Goal: Task Accomplishment & Management: Manage account settings

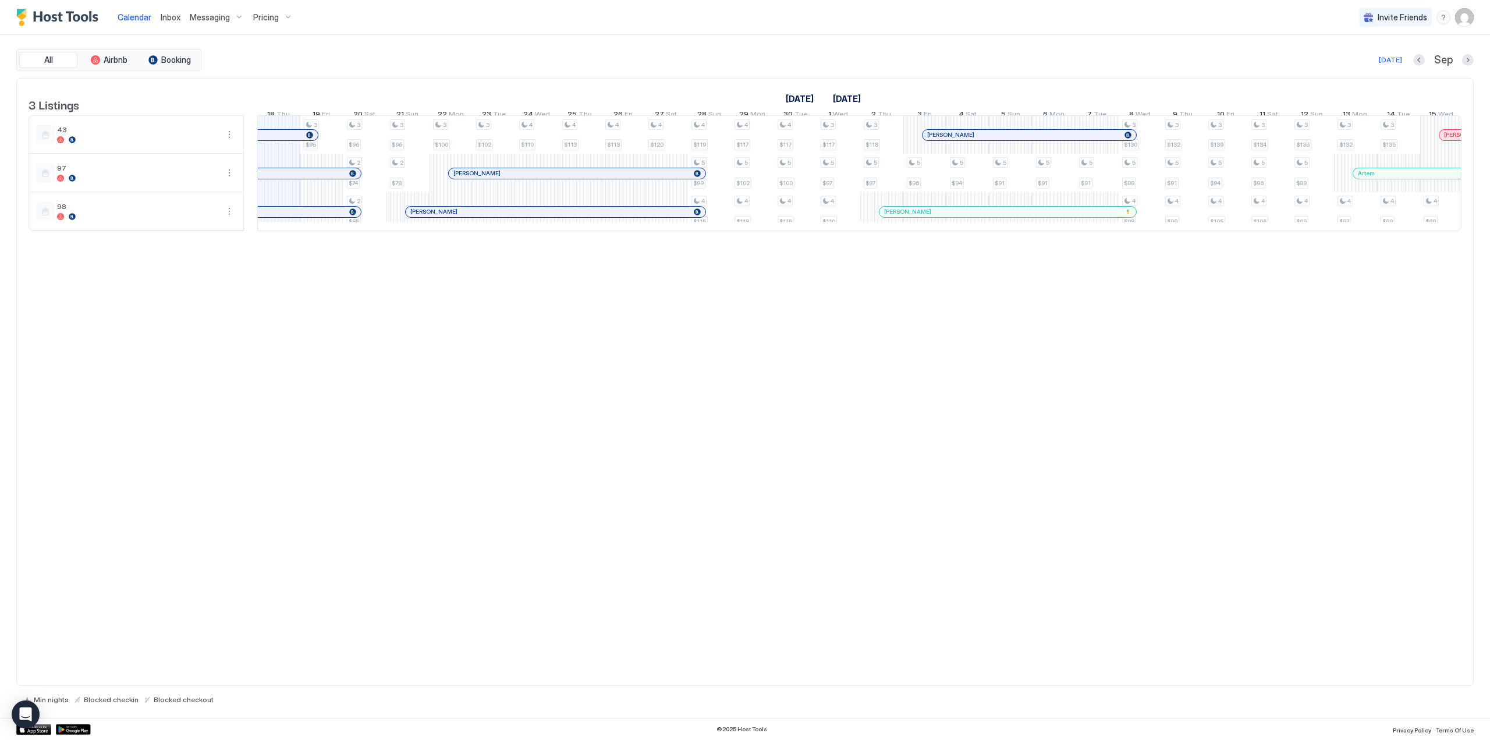
scroll to position [0, 647]
click at [174, 22] on span "Inbox" at bounding box center [171, 17] width 20 height 10
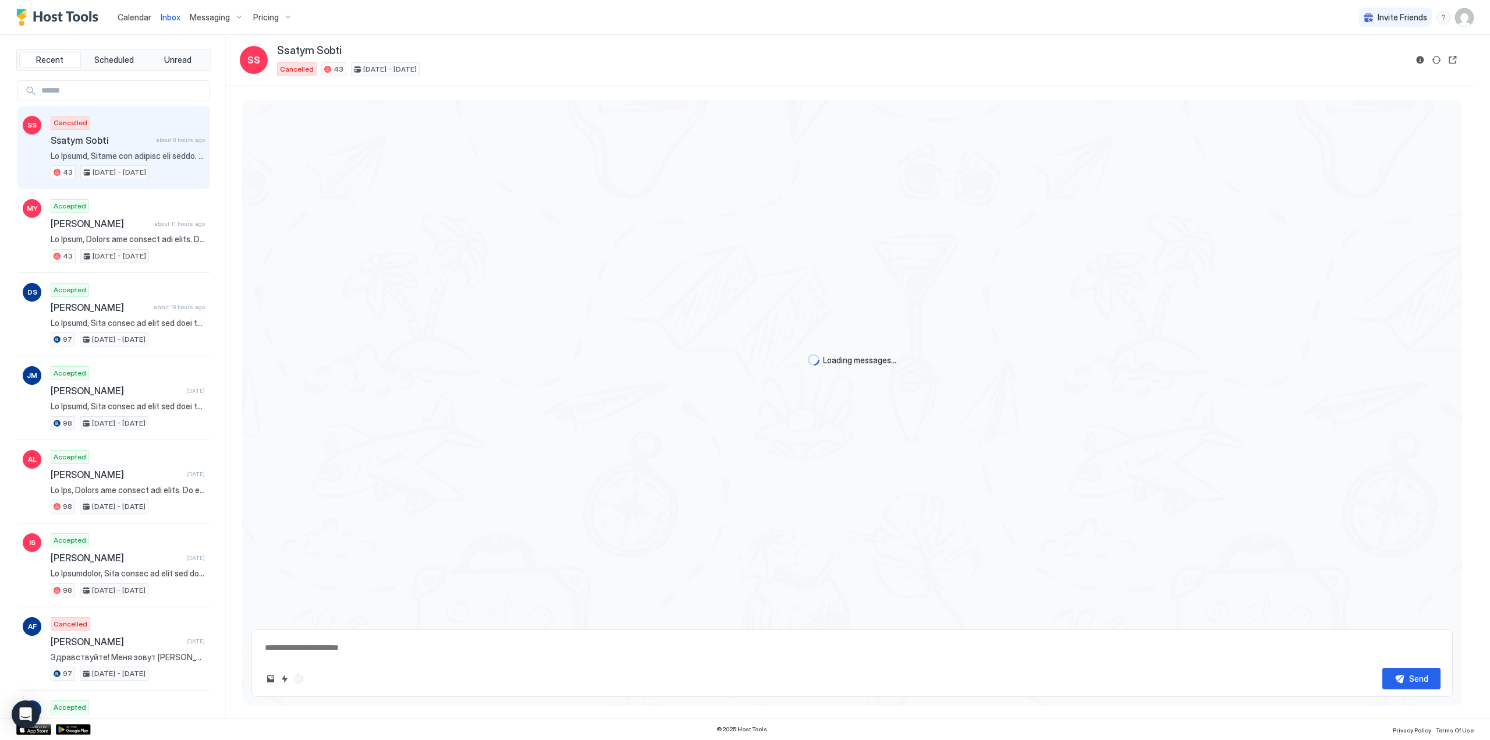
type textarea "*"
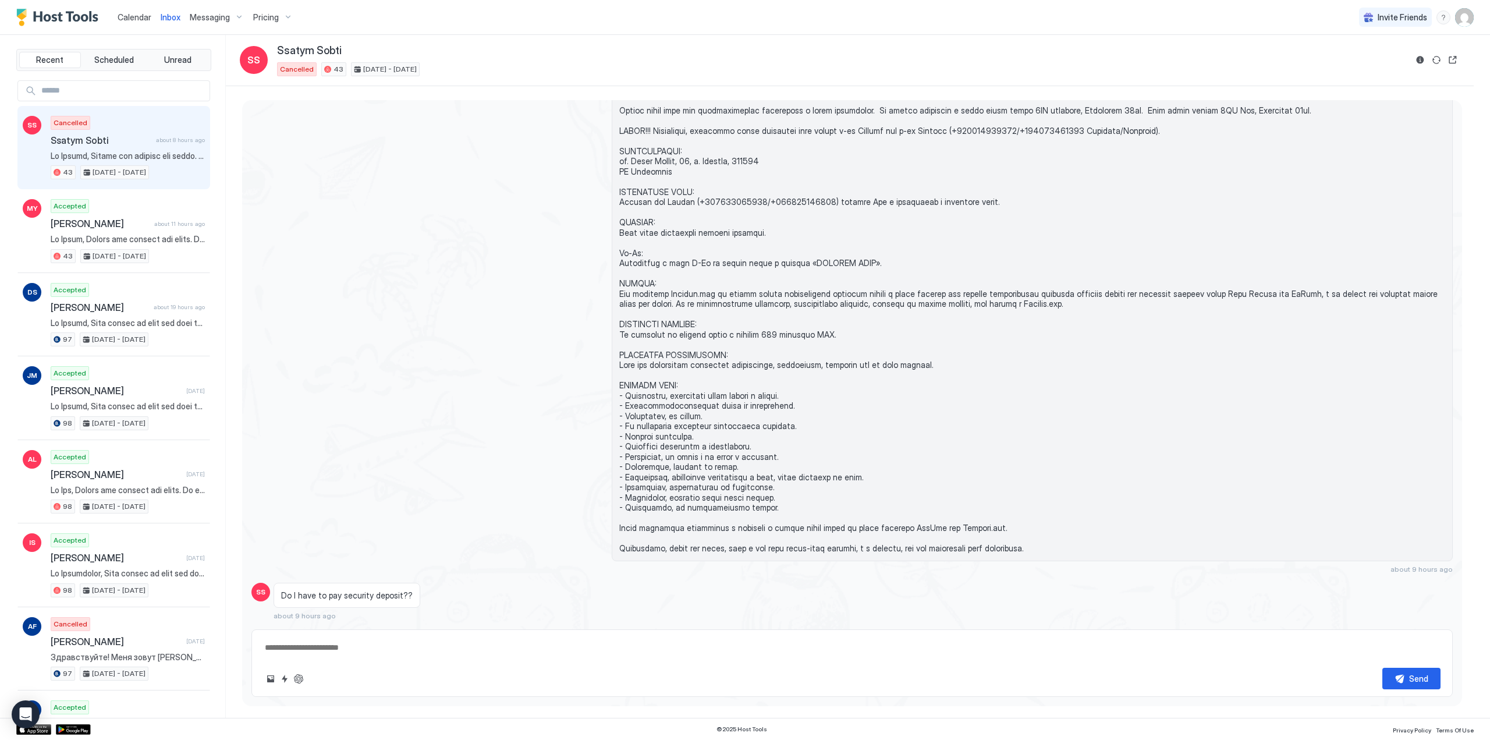
click at [133, 13] on span "Calendar" at bounding box center [135, 17] width 34 height 10
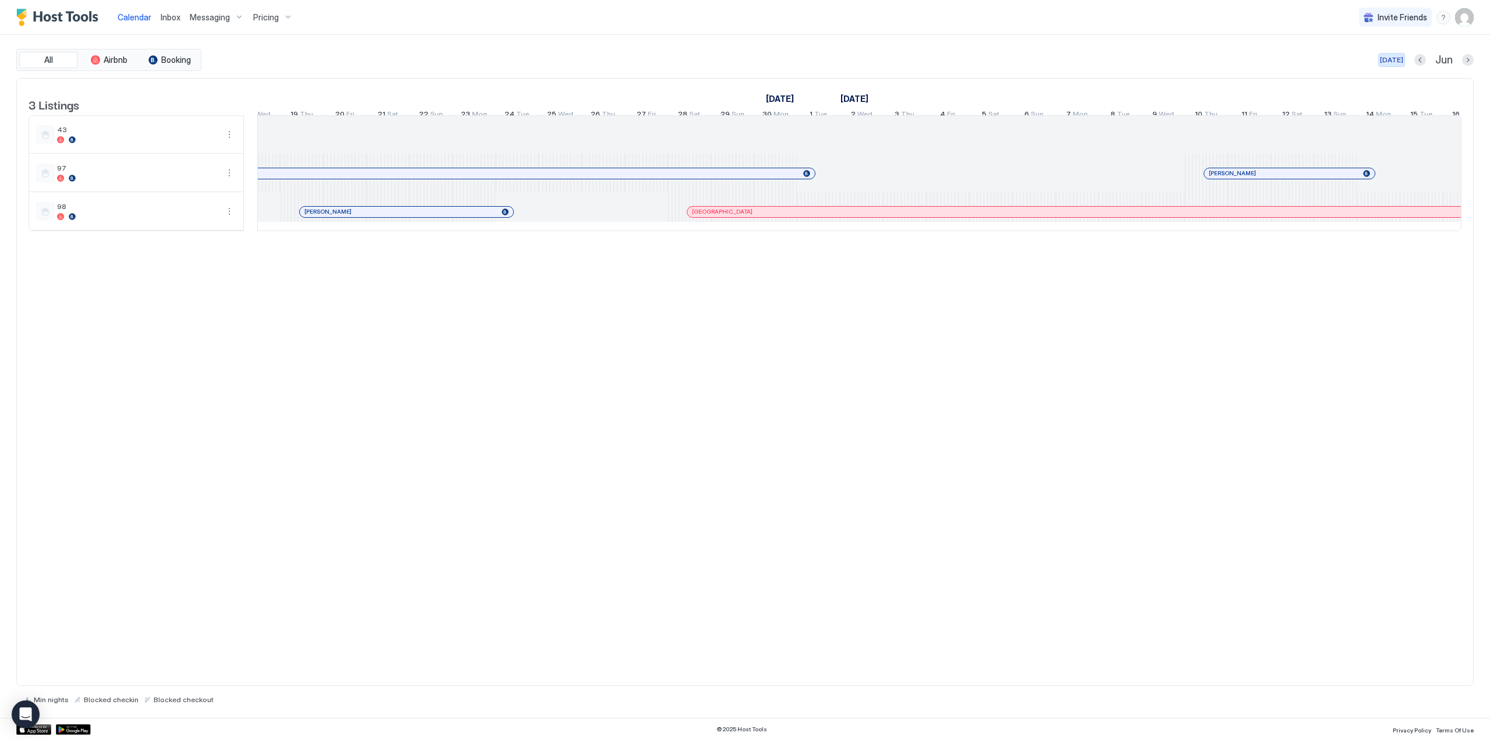
click at [1399, 58] on div "[DATE]" at bounding box center [1391, 60] width 23 height 10
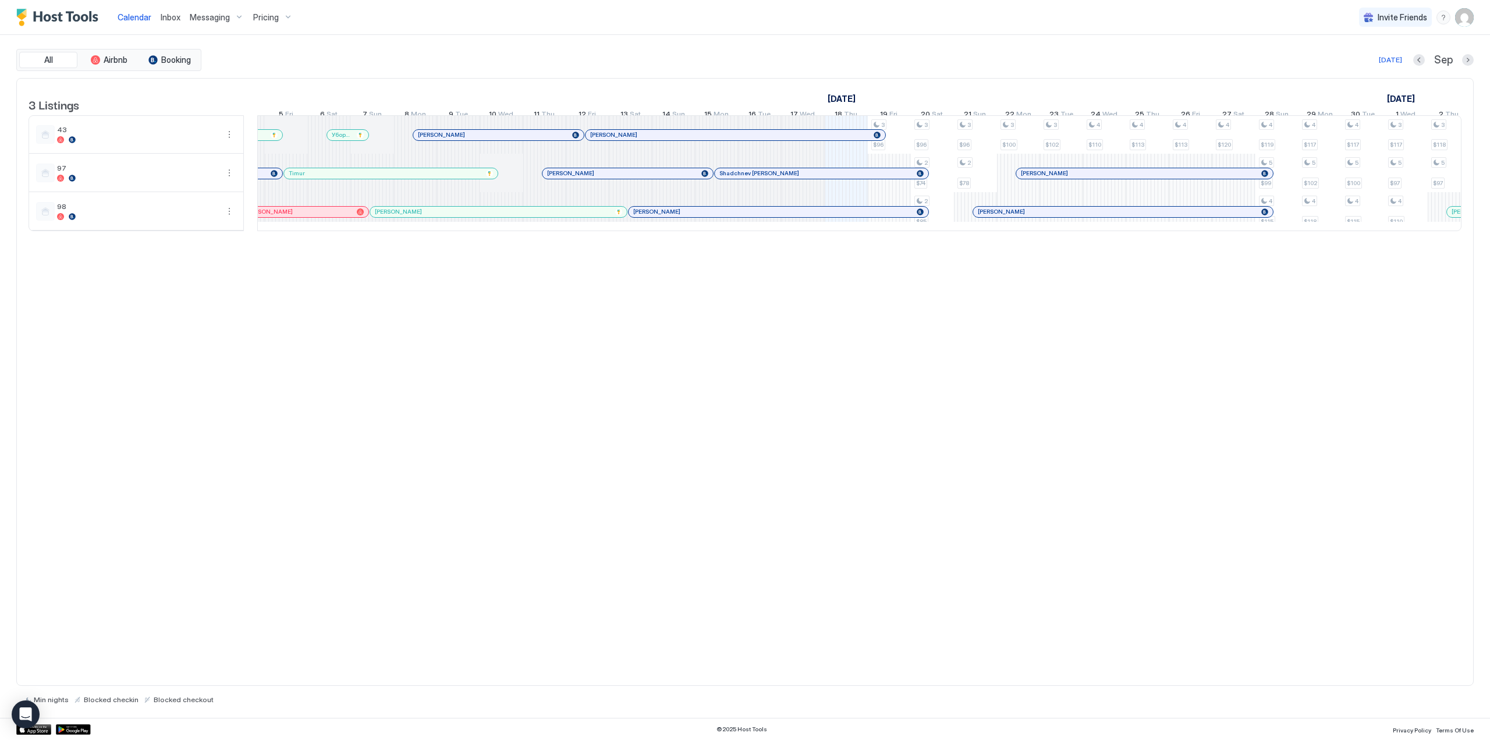
click at [604, 178] on div at bounding box center [603, 173] width 9 height 9
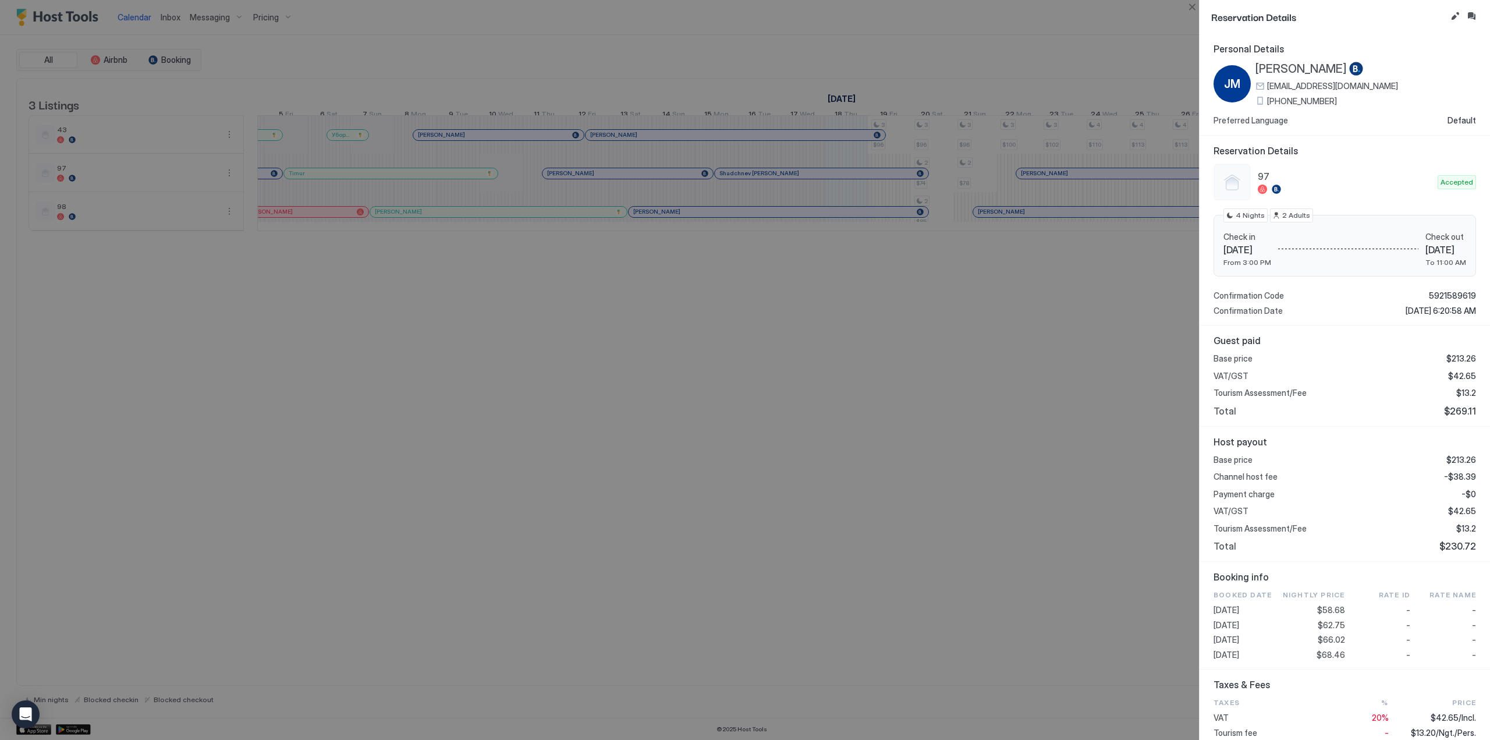
click at [1274, 68] on span "[PERSON_NAME]" at bounding box center [1301, 69] width 91 height 15
click at [810, 428] on div at bounding box center [745, 370] width 1490 height 740
drag, startPoint x: 1442, startPoint y: 408, endPoint x: 1470, endPoint y: 409, distance: 27.4
click at [1470, 409] on div "Guest paid Base price $213.26 VAT/GST $42.65 Tourism Assessment/Fee $13.2 Total…" at bounding box center [1345, 375] width 290 height 101
copy span "269.11"
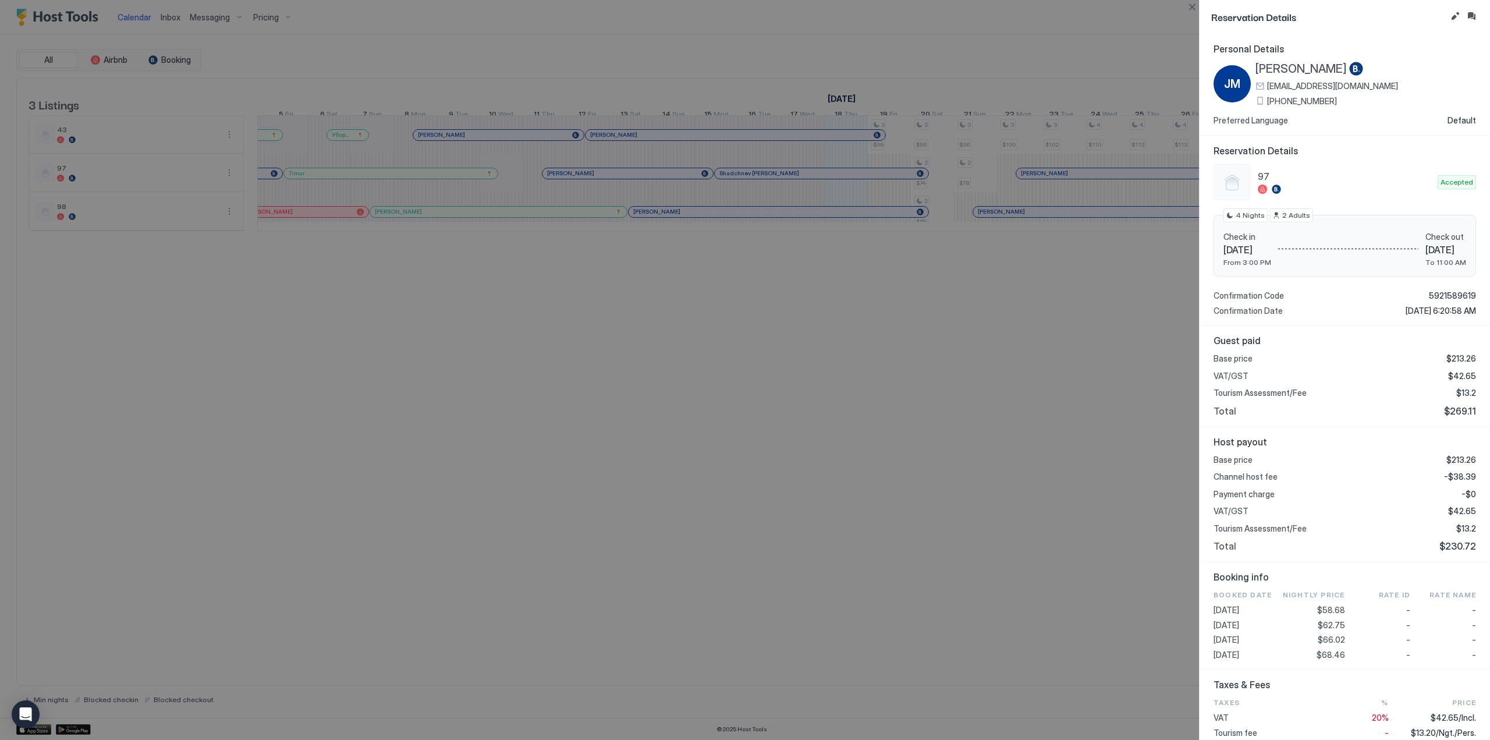
click at [856, 192] on div at bounding box center [745, 370] width 1490 height 740
click at [857, 179] on div at bounding box center [745, 370] width 1490 height 740
click at [1197, 6] on button "Close" at bounding box center [1192, 7] width 14 height 14
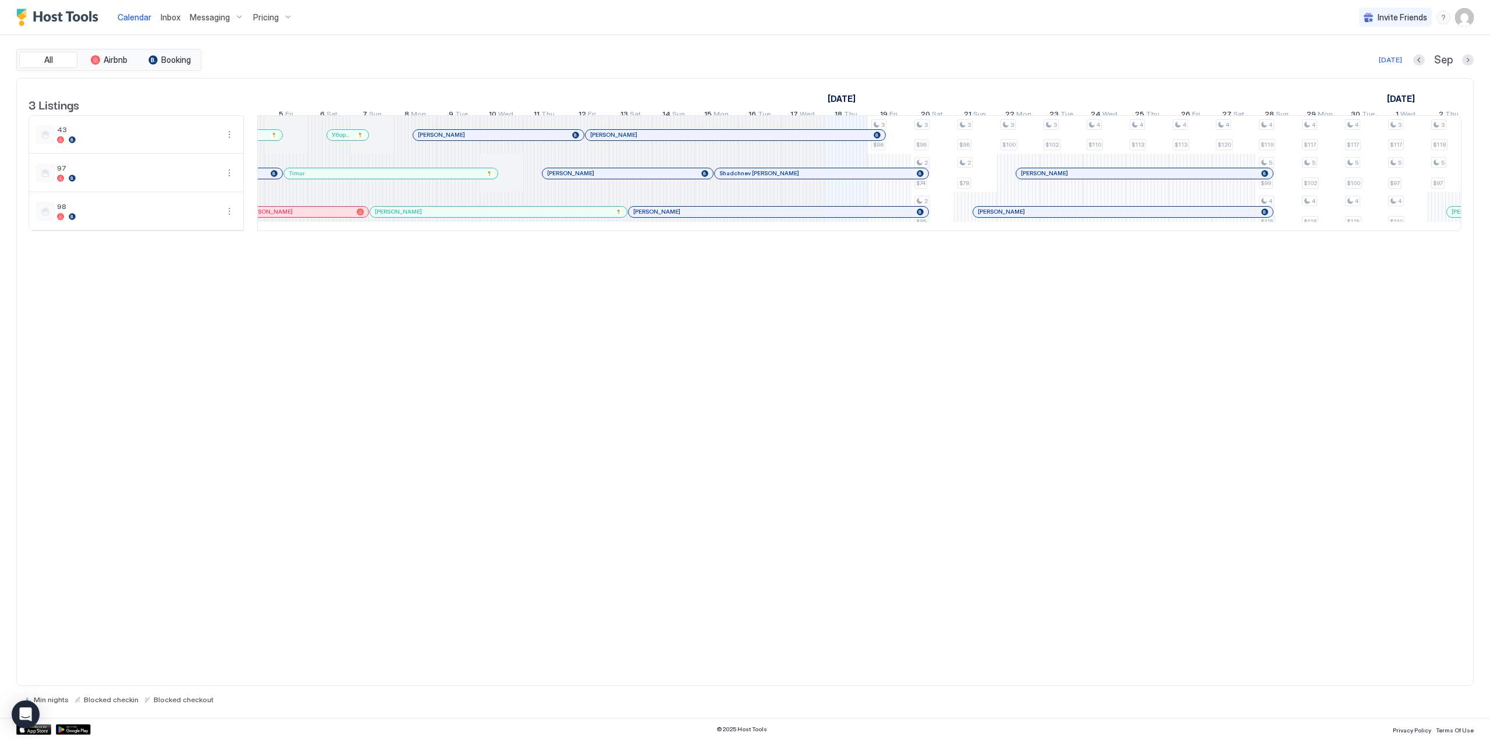
click at [782, 178] on div at bounding box center [781, 173] width 9 height 9
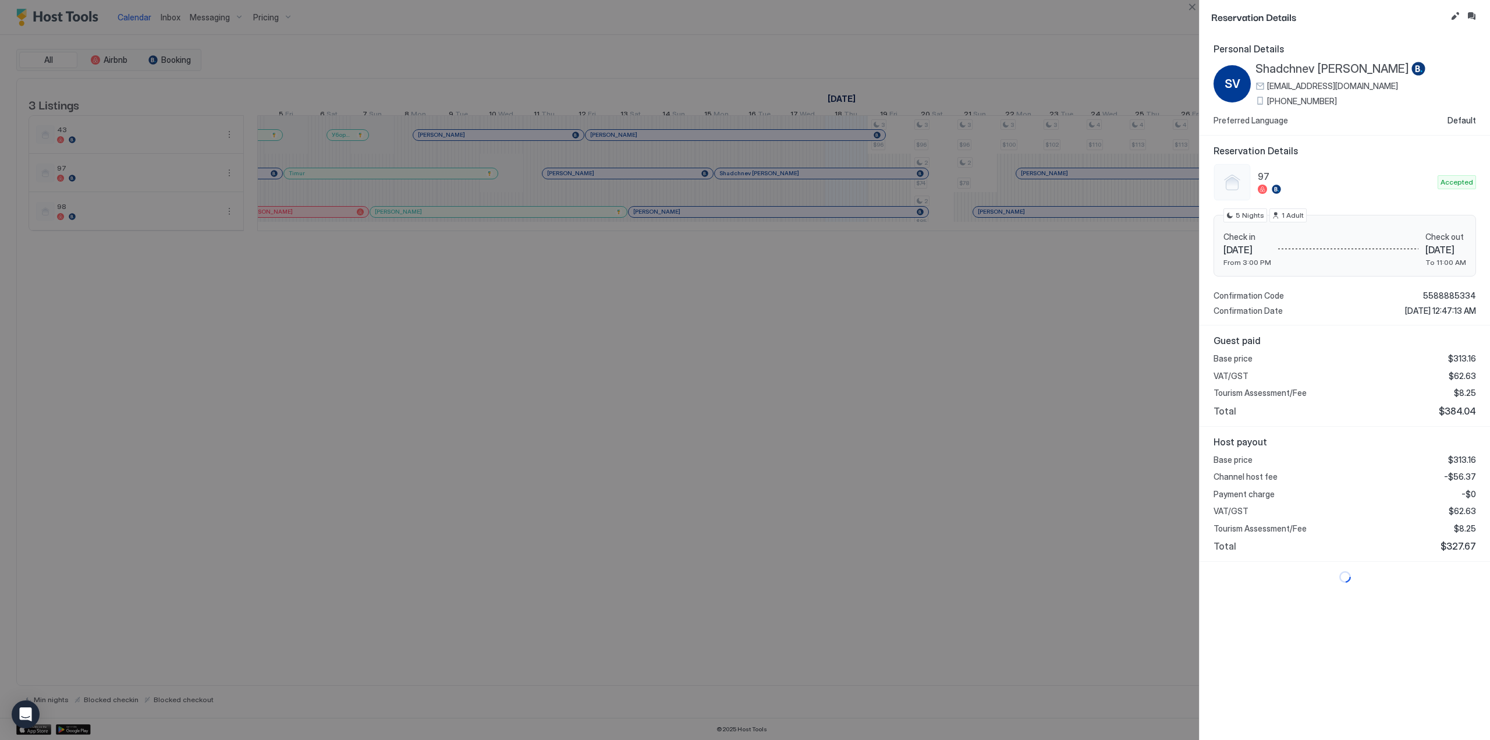
click at [1268, 69] on span "Shadchnev [PERSON_NAME]" at bounding box center [1333, 69] width 154 height 15
drag, startPoint x: 1438, startPoint y: 407, endPoint x: 1467, endPoint y: 408, distance: 29.1
click at [1467, 408] on span "$384.04" at bounding box center [1457, 411] width 37 height 12
copy span "384.04"
drag, startPoint x: 1006, startPoint y: 219, endPoint x: 1011, endPoint y: 222, distance: 6.0
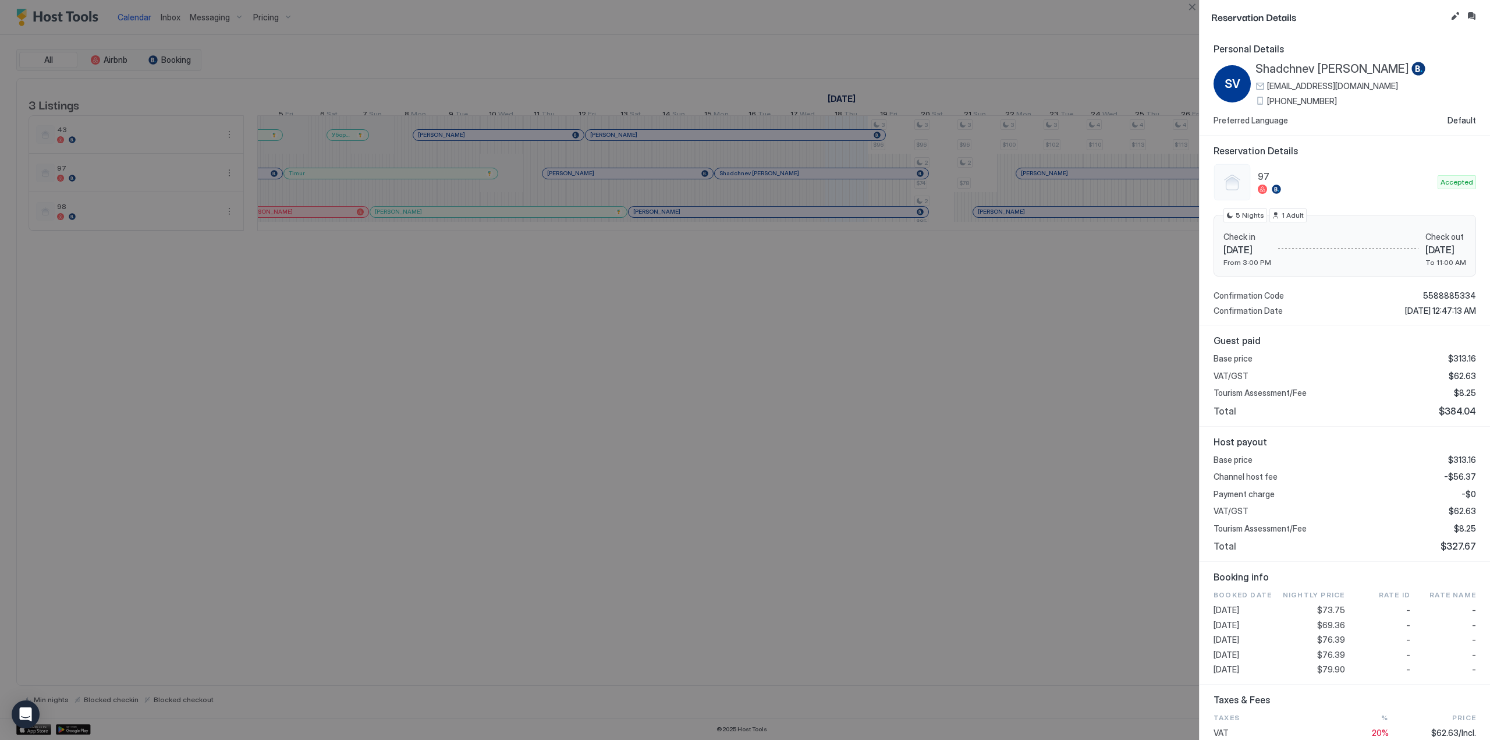
click at [1006, 218] on div at bounding box center [745, 370] width 1490 height 740
click at [1193, 5] on button "Close" at bounding box center [1192, 7] width 14 height 14
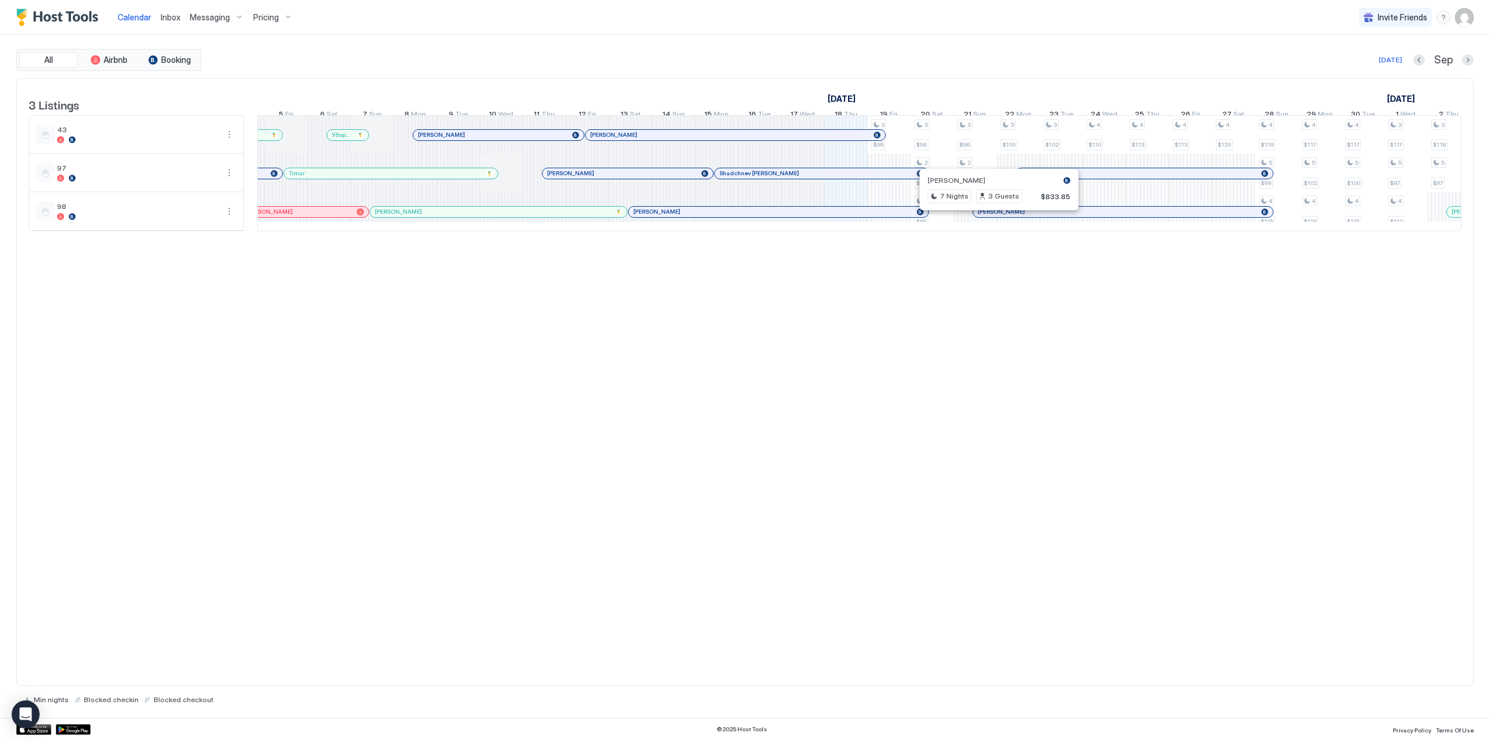
click at [995, 217] on div at bounding box center [994, 211] width 9 height 9
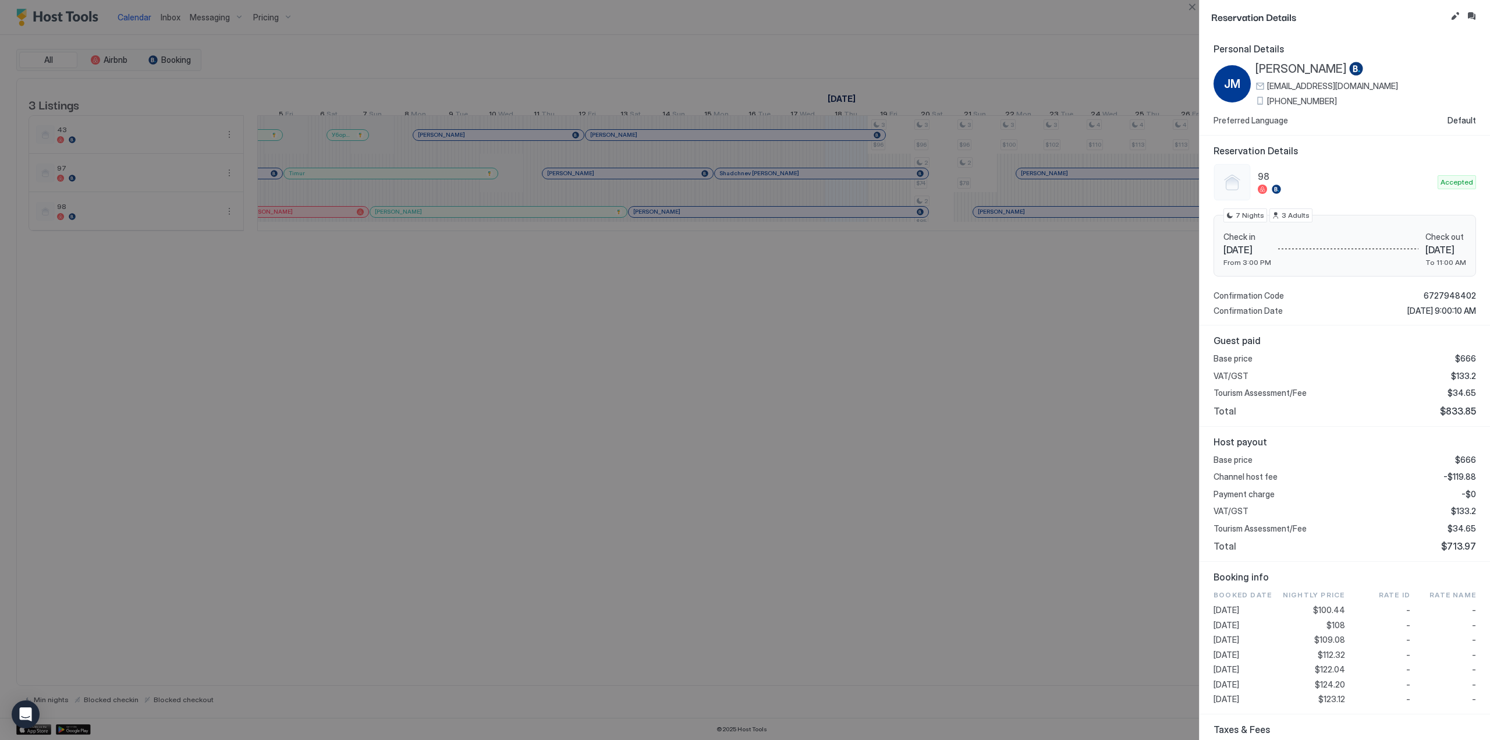
click at [1034, 193] on div at bounding box center [745, 370] width 1490 height 740
click at [1197, 9] on button "Close" at bounding box center [1192, 7] width 14 height 14
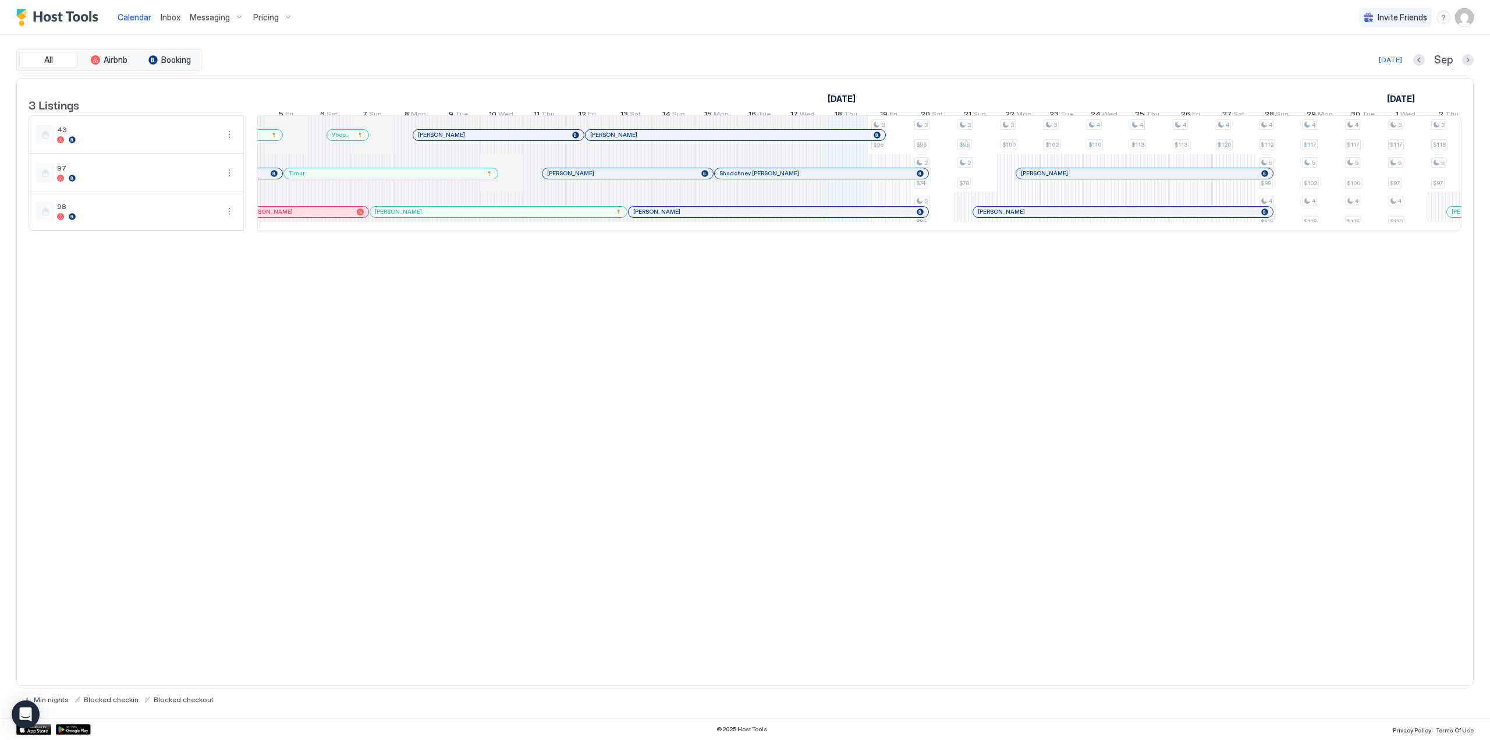
click at [1078, 178] on div at bounding box center [1077, 173] width 9 height 9
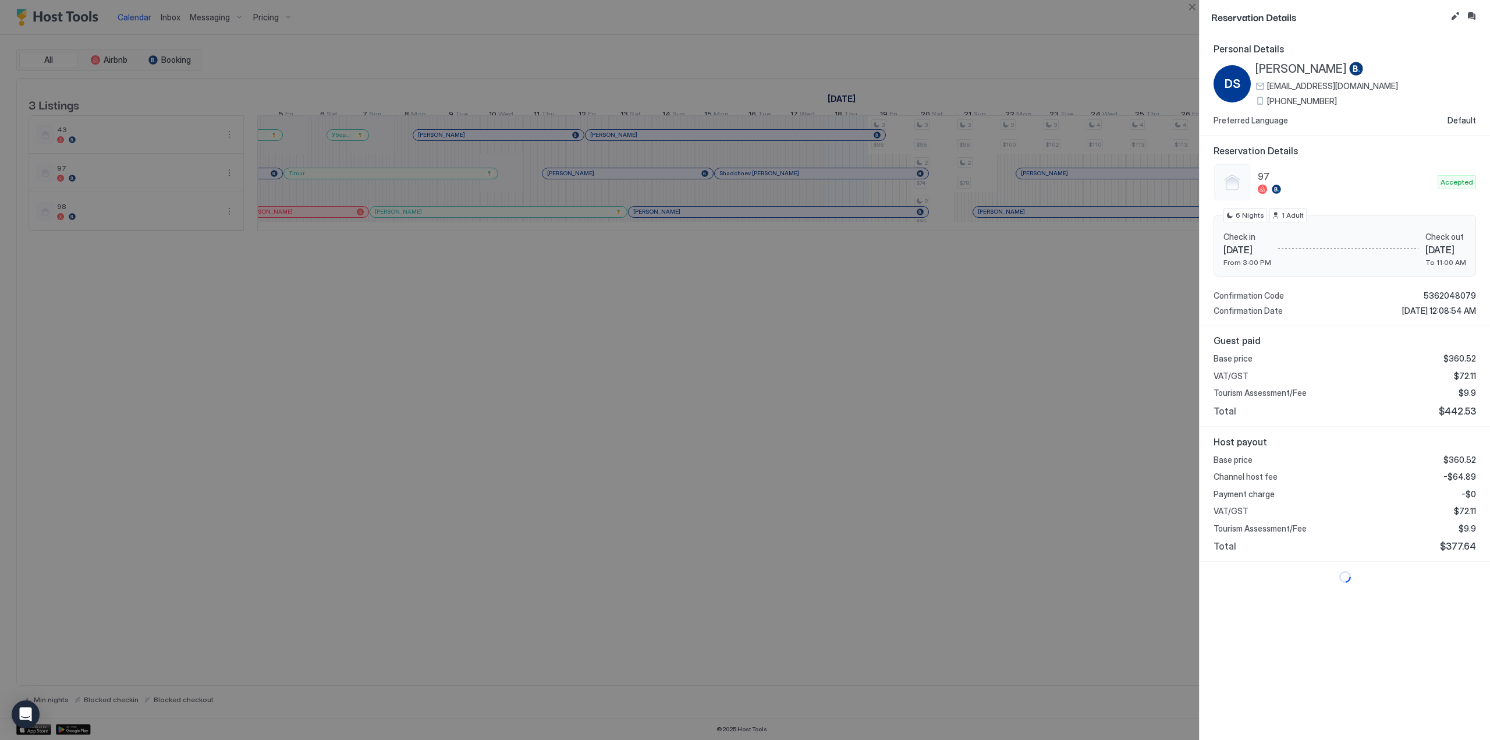
click at [1296, 67] on span "[PERSON_NAME]" at bounding box center [1301, 69] width 91 height 15
click at [1196, 1] on button "Close" at bounding box center [1192, 7] width 14 height 14
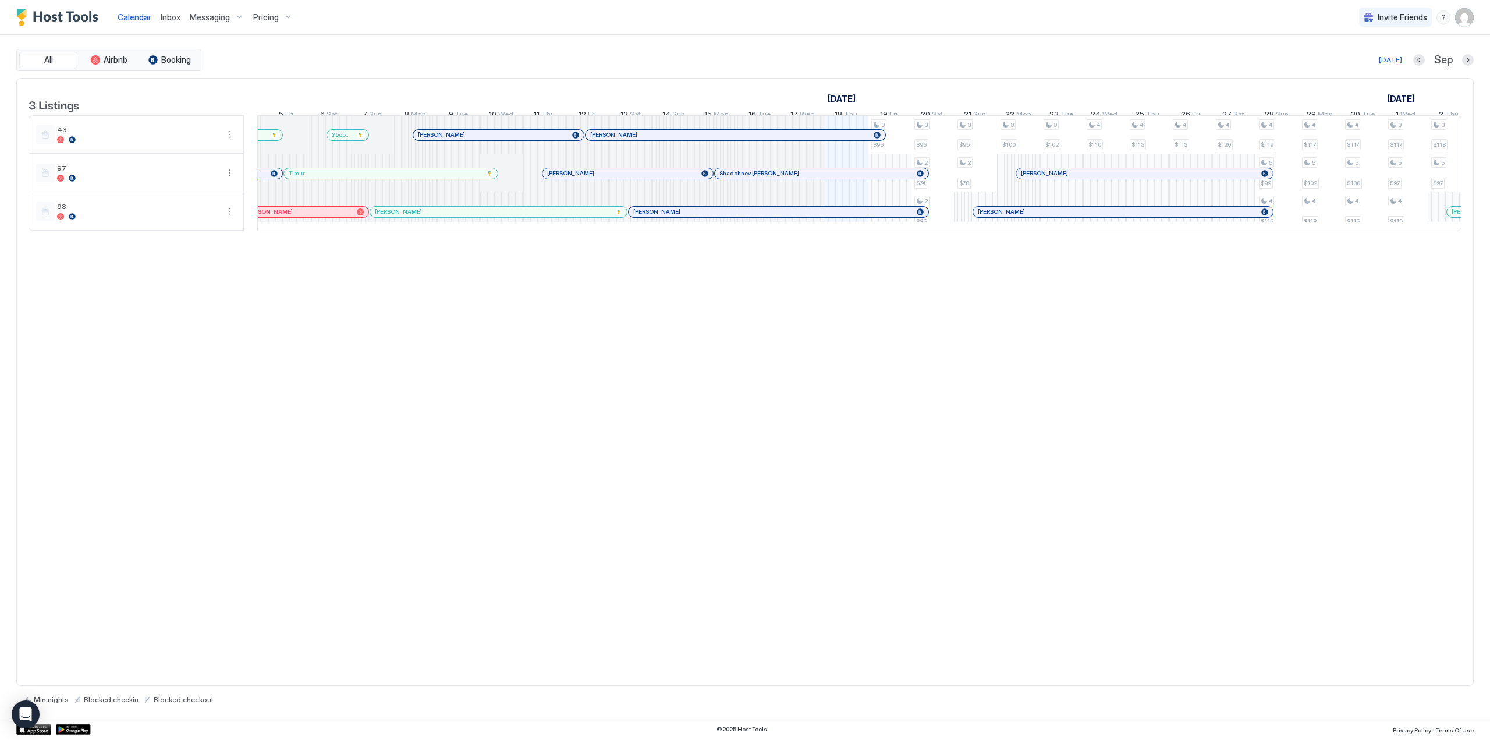
click at [830, 217] on div at bounding box center [829, 211] width 9 height 9
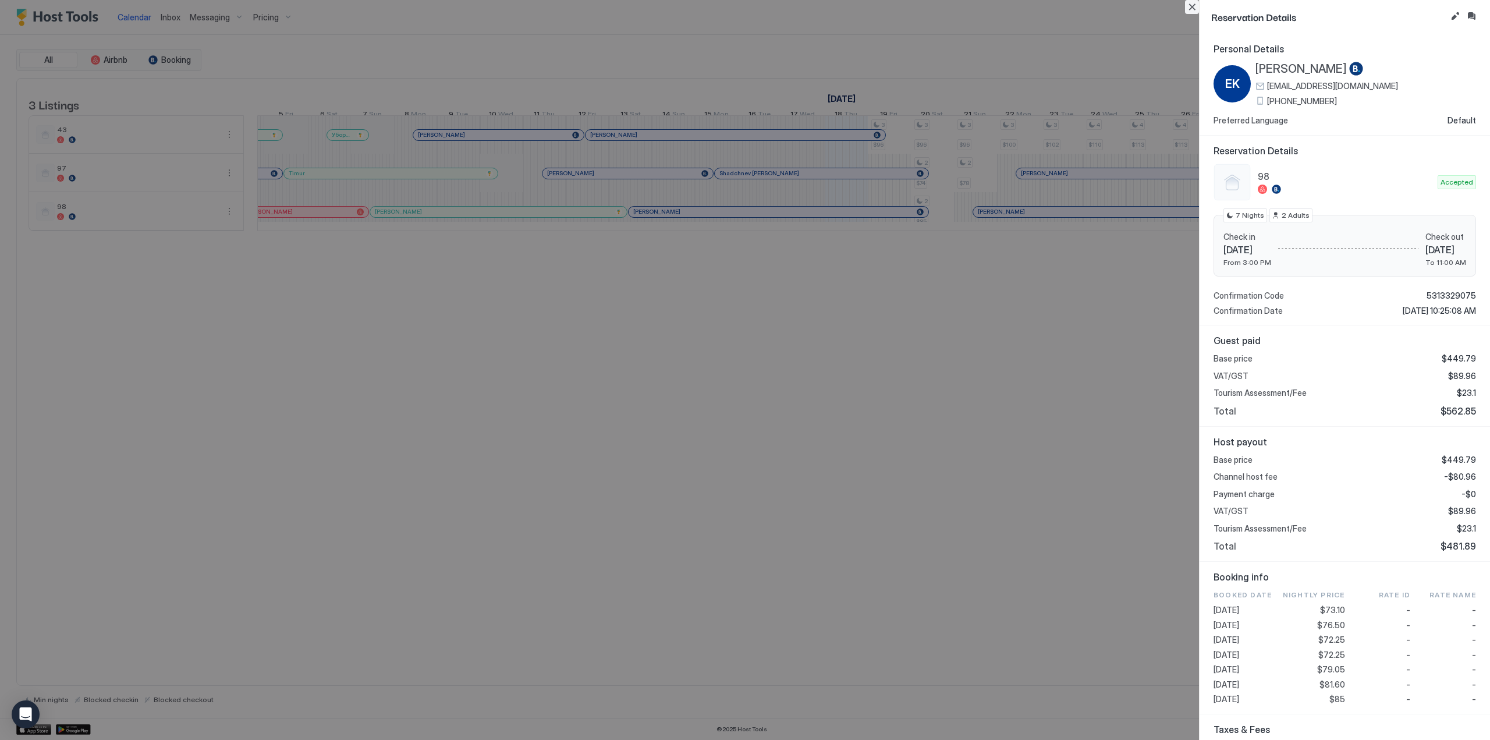
click at [1189, 1] on button "Close" at bounding box center [1192, 7] width 14 height 14
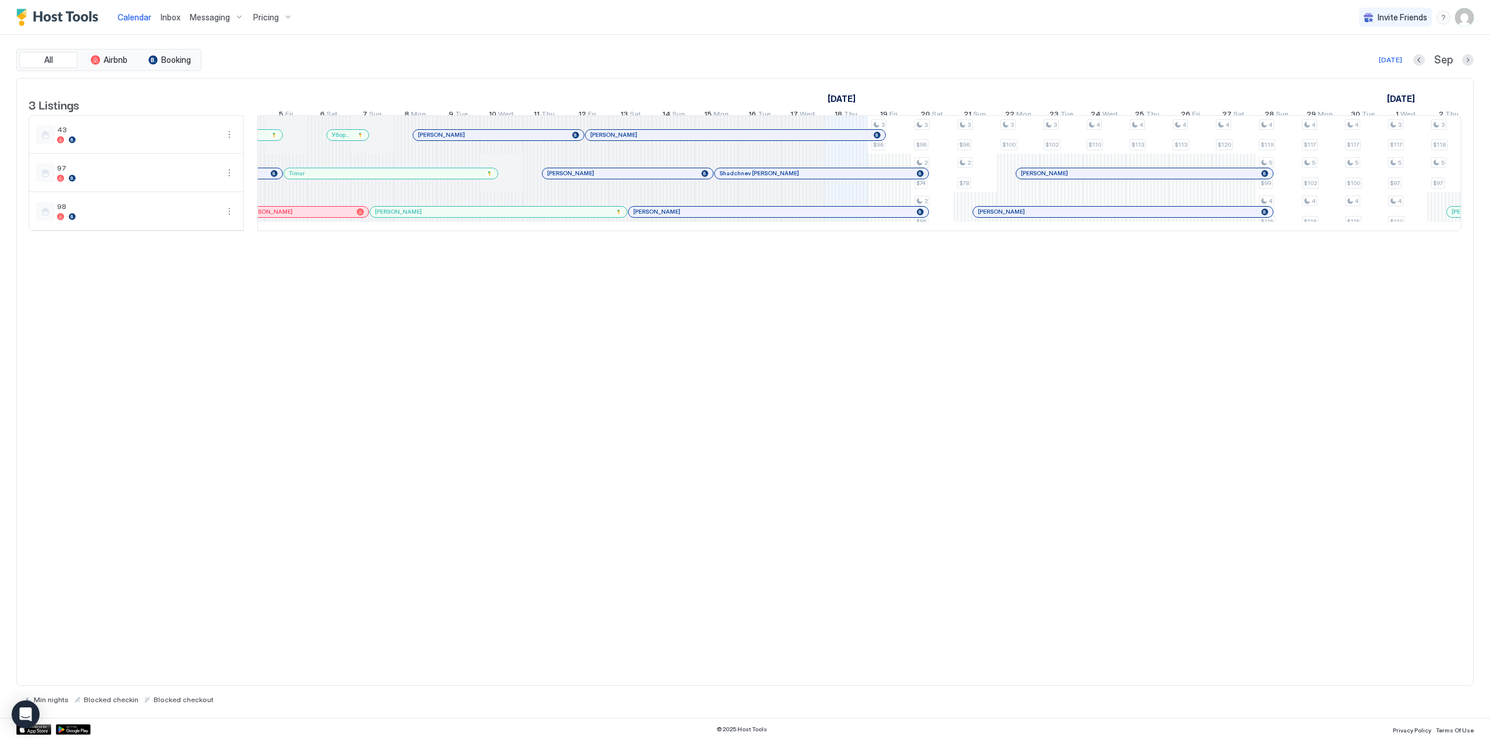
click at [780, 217] on div at bounding box center [779, 211] width 9 height 9
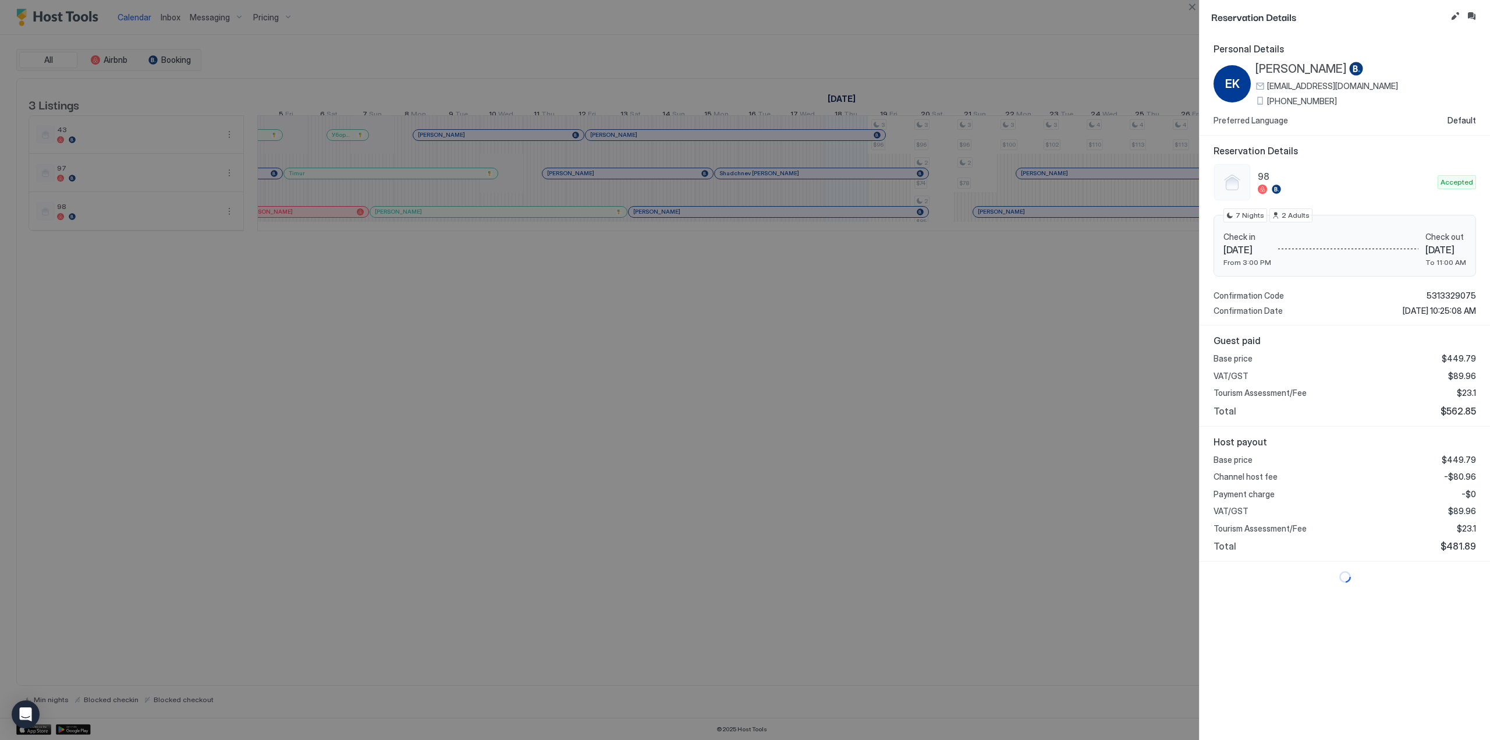
click at [1290, 65] on span "[PERSON_NAME]" at bounding box center [1301, 69] width 91 height 15
click at [1189, 5] on button "Close" at bounding box center [1192, 7] width 14 height 14
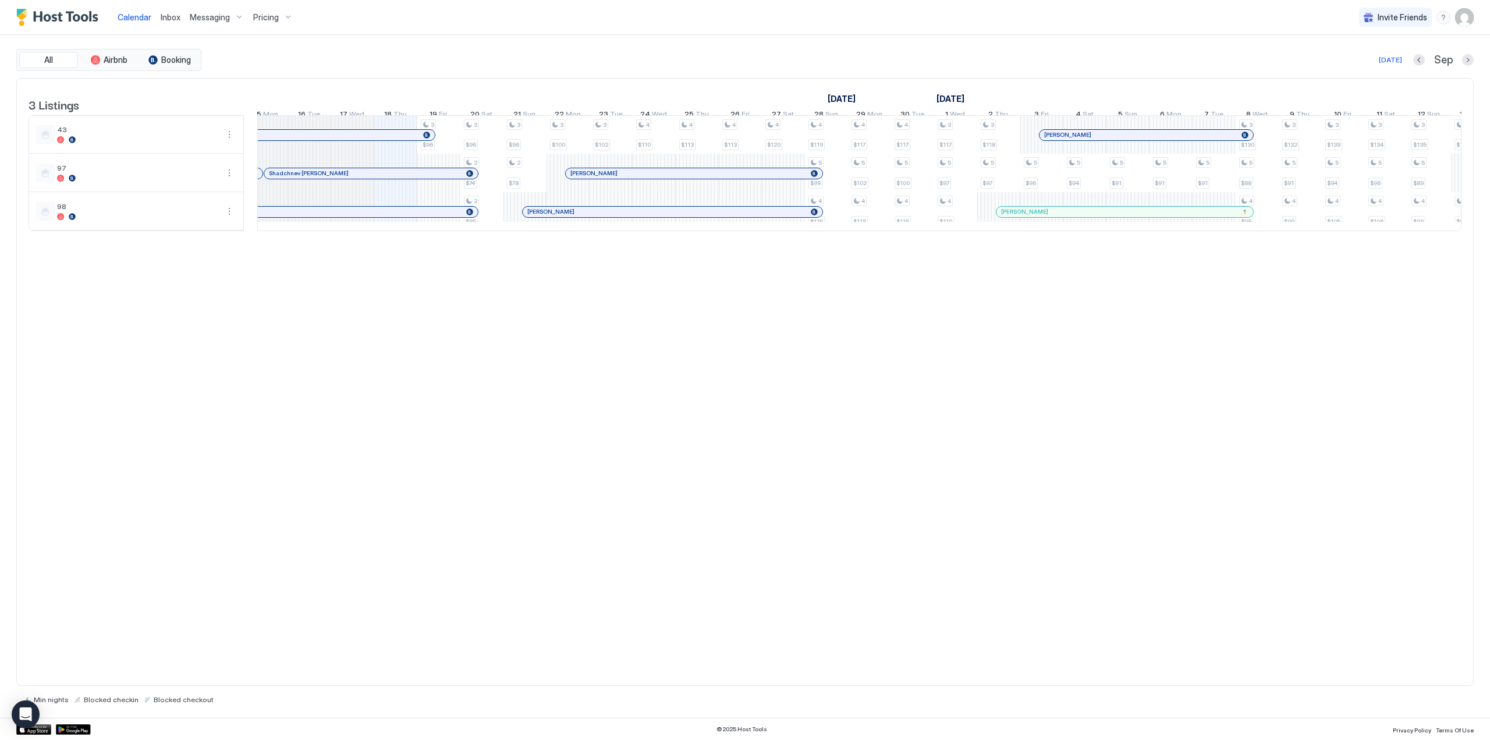
scroll to position [0, 1446]
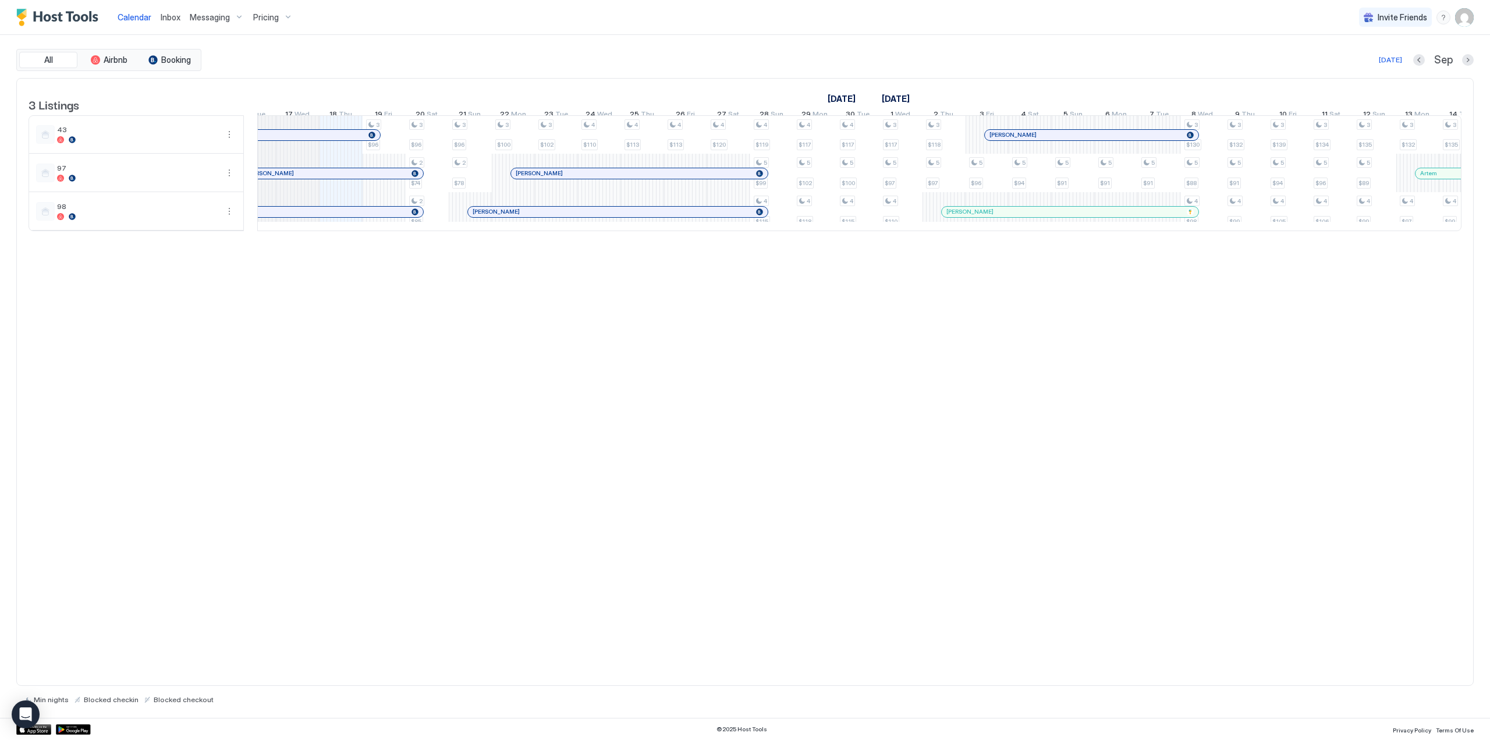
click at [1108, 217] on div at bounding box center [1107, 211] width 9 height 9
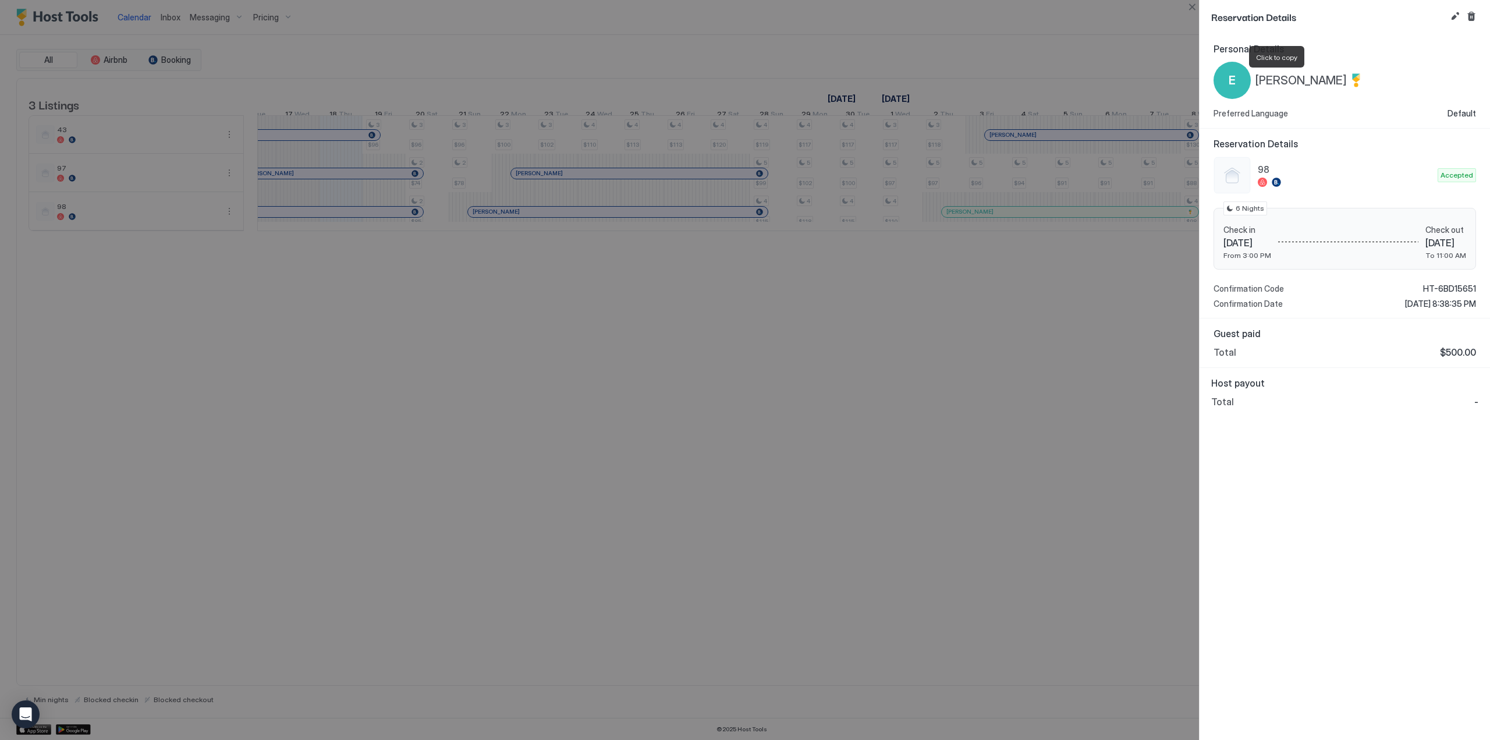
click at [1261, 80] on span "[PERSON_NAME]" at bounding box center [1301, 80] width 91 height 15
click at [1193, 5] on button "Close" at bounding box center [1192, 7] width 14 height 14
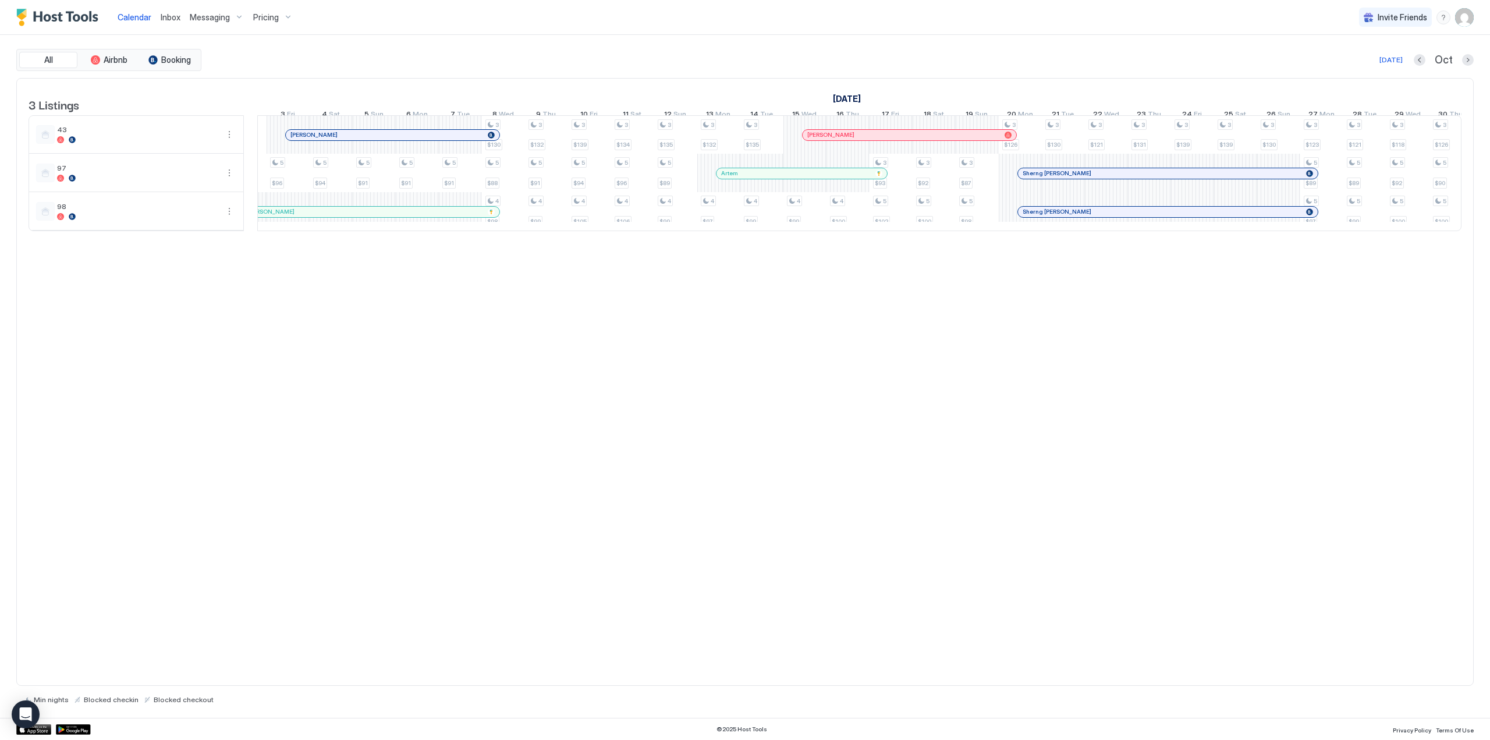
drag, startPoint x: 1207, startPoint y: 236, endPoint x: 993, endPoint y: 277, distance: 218.0
click at [1137, 243] on div "3 Listings [DATE] [DATE] [DATE] 3 Wed 4 Thu 5 Fri 6 Sat 7 Sun 8 Mon 9 Tue 10 We…" at bounding box center [745, 161] width 1456 height 165
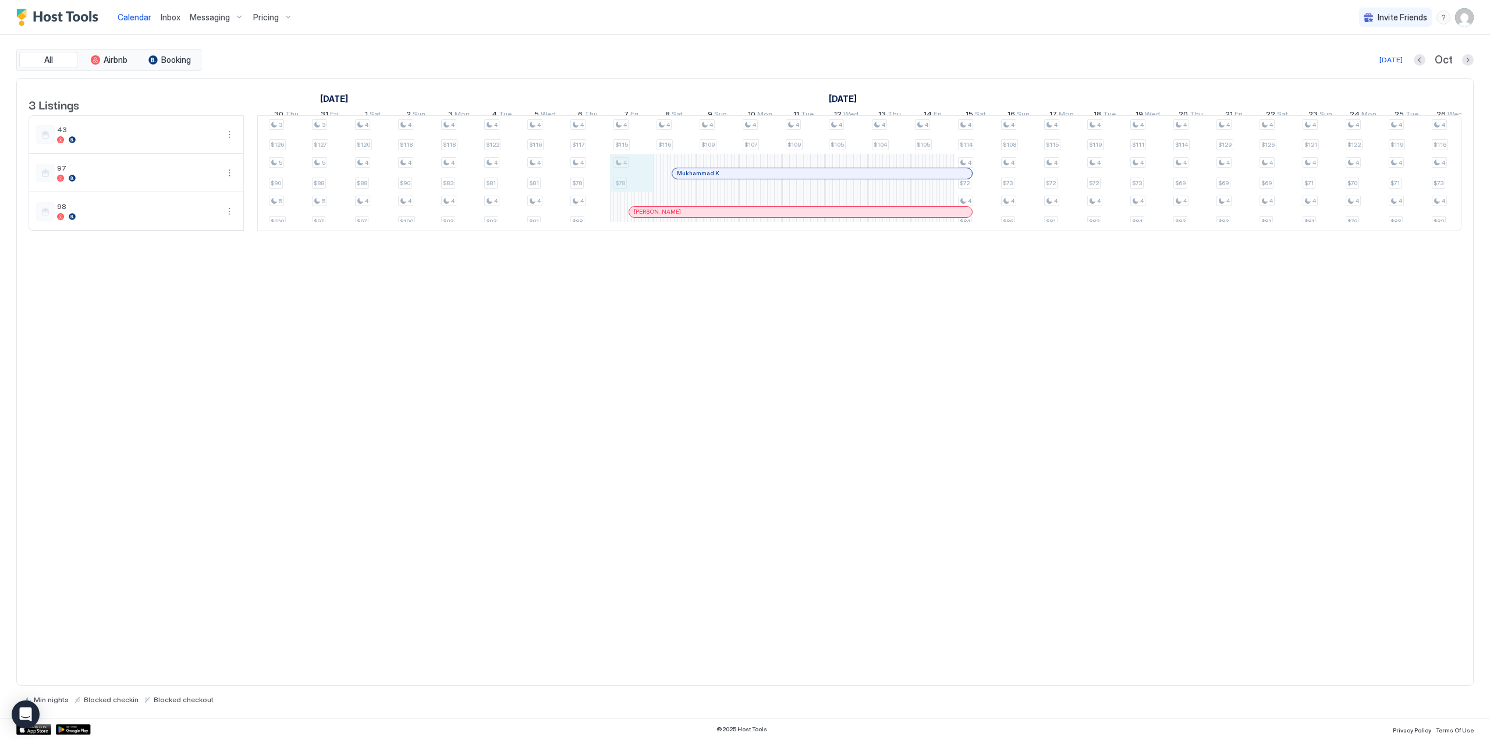
click at [587, 176] on div "3 $102 4 $110 4 $113 4 $113 4 $120 4 $119 5 $99 4 $115 4 $117 5 $102 4 $118 4 $…" at bounding box center [136, 173] width 2929 height 115
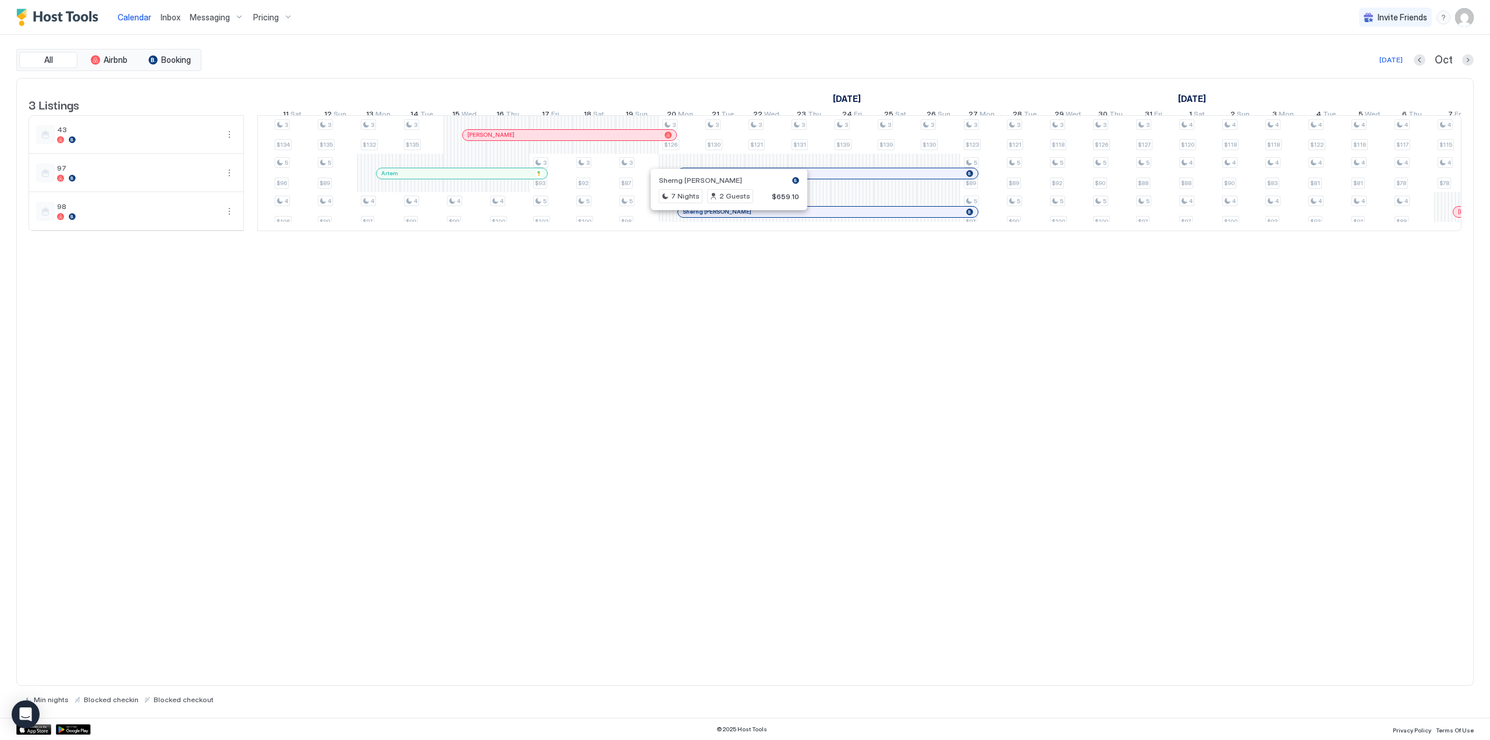
click at [725, 217] on div at bounding box center [724, 211] width 9 height 9
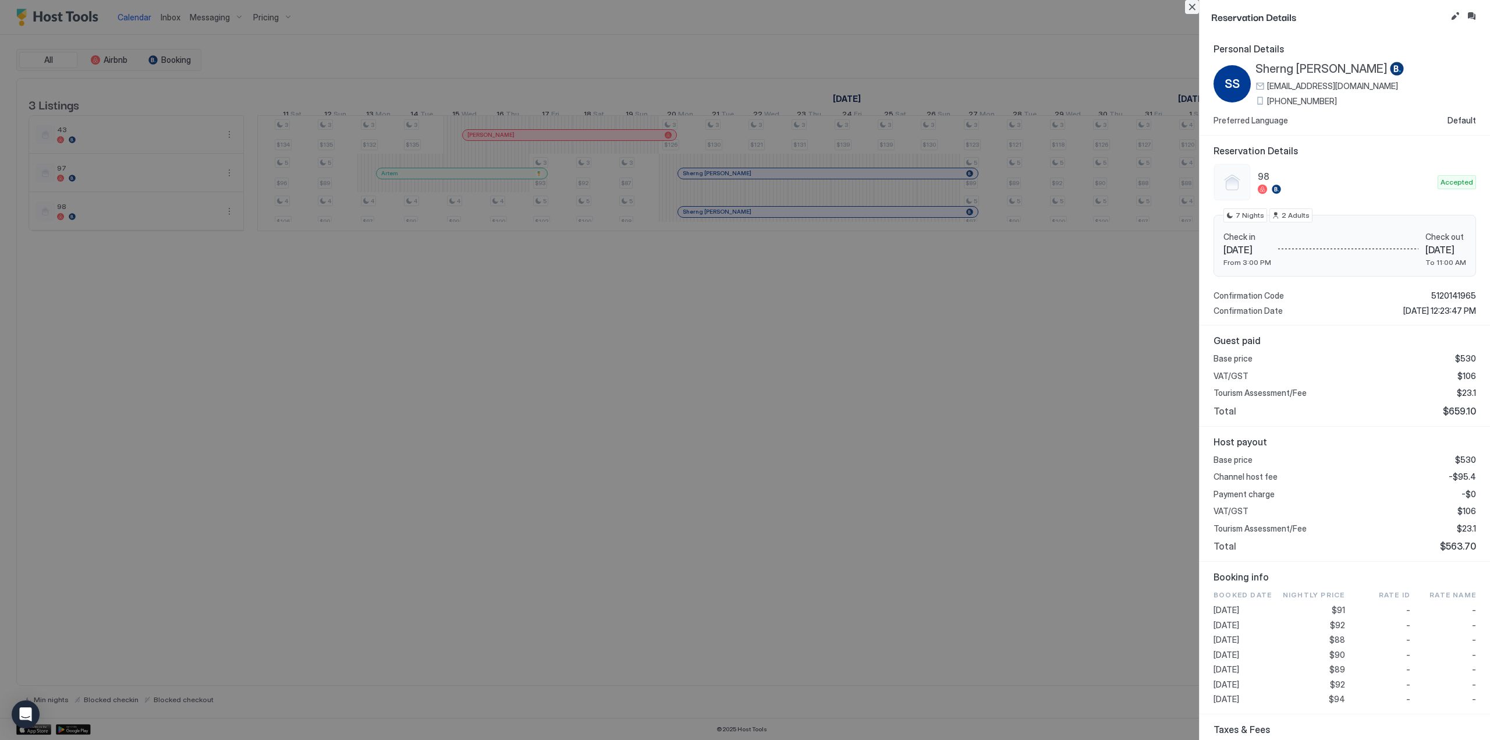
click at [1188, 9] on button "Close" at bounding box center [1192, 7] width 14 height 14
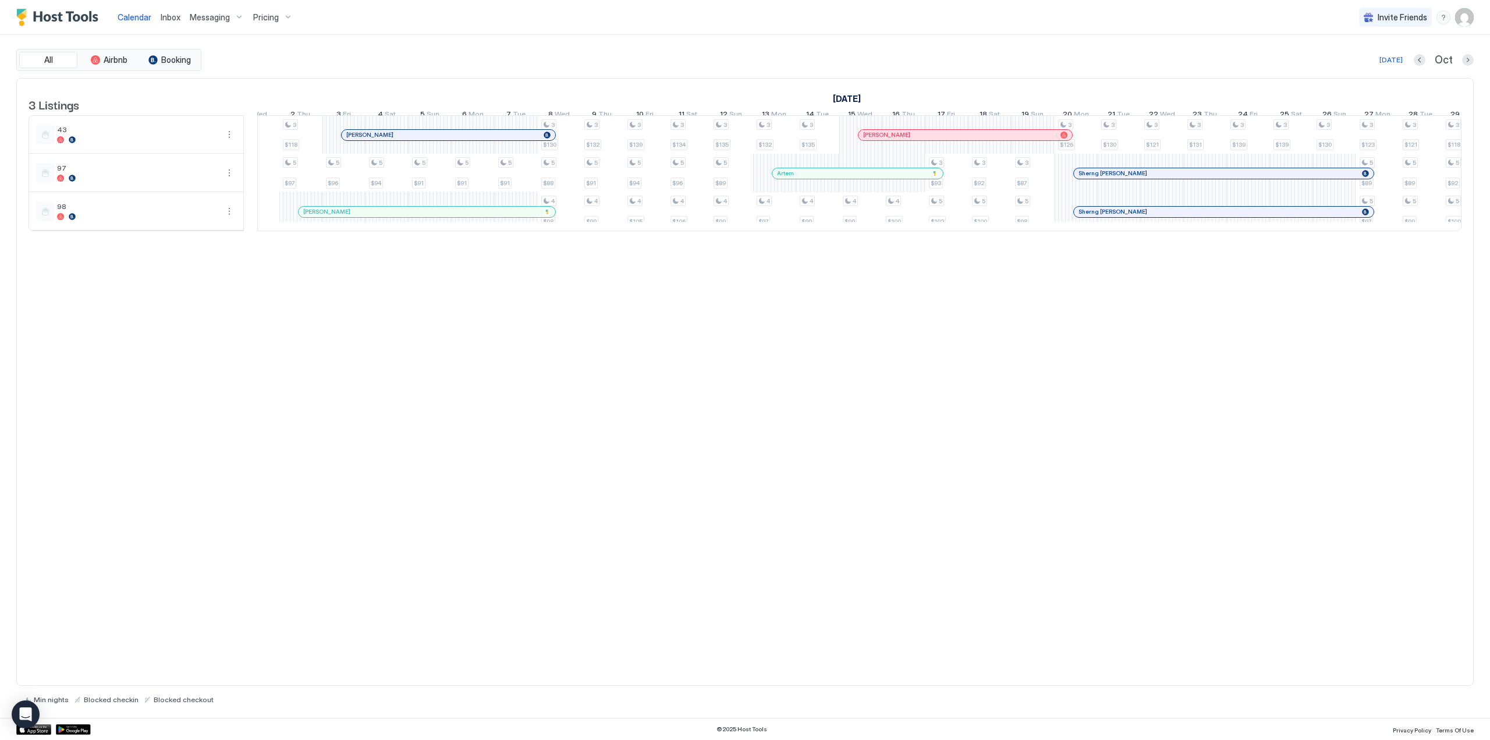
click at [828, 178] on div at bounding box center [827, 173] width 9 height 9
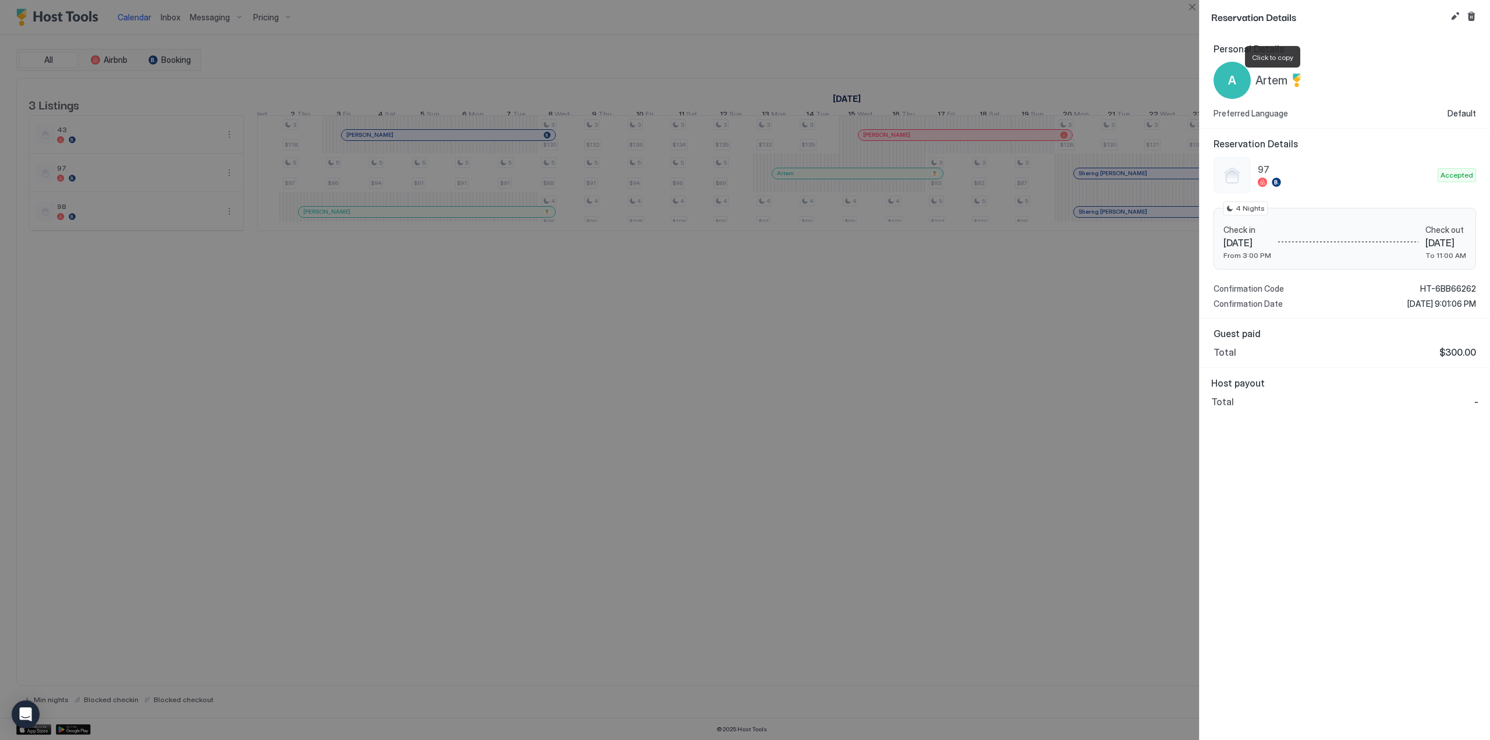
click at [1274, 80] on span "Artem" at bounding box center [1272, 80] width 32 height 15
click at [1191, 7] on button "Close" at bounding box center [1192, 7] width 14 height 14
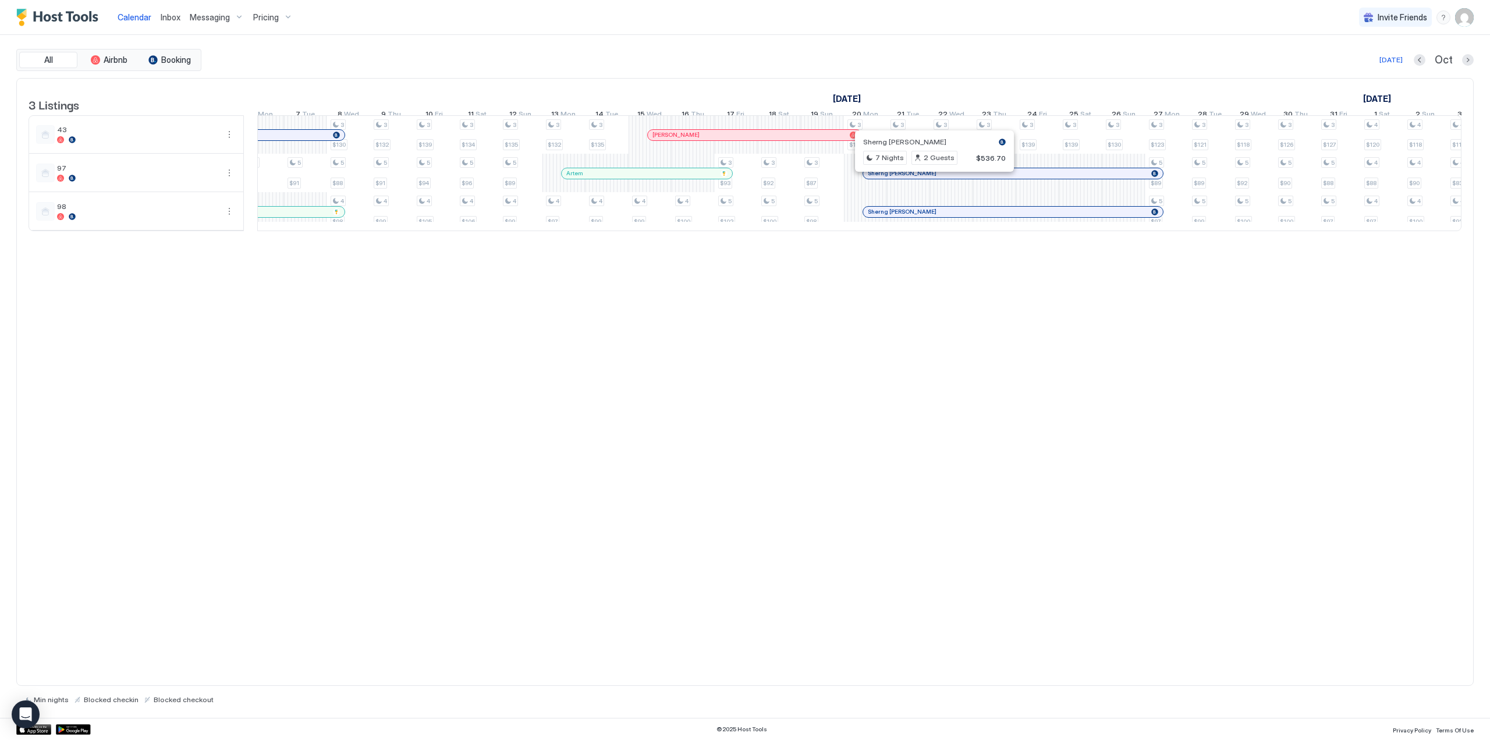
click at [930, 178] on div at bounding box center [929, 173] width 9 height 9
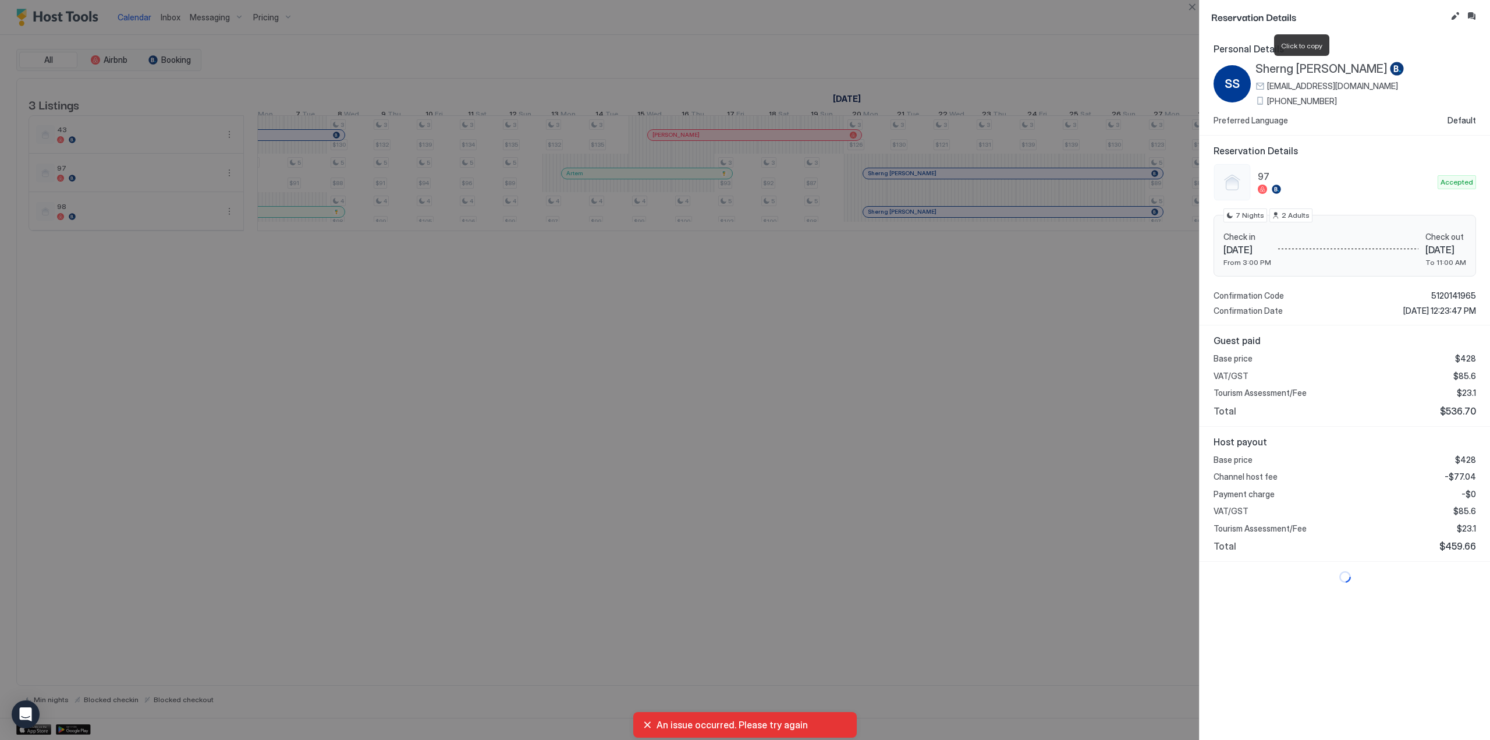
click at [1326, 70] on span "Sherng [PERSON_NAME]" at bounding box center [1322, 69] width 132 height 15
drag, startPoint x: 1449, startPoint y: 413, endPoint x: 1481, endPoint y: 421, distance: 32.3
click at [1481, 421] on div "Guest paid Base price $428 VAT/GST $85.6 Tourism Assessment/Fee $23.1 Total $53…" at bounding box center [1345, 375] width 290 height 101
copy span "536.70"
drag, startPoint x: 1187, startPoint y: 6, endPoint x: 1199, endPoint y: 50, distance: 45.3
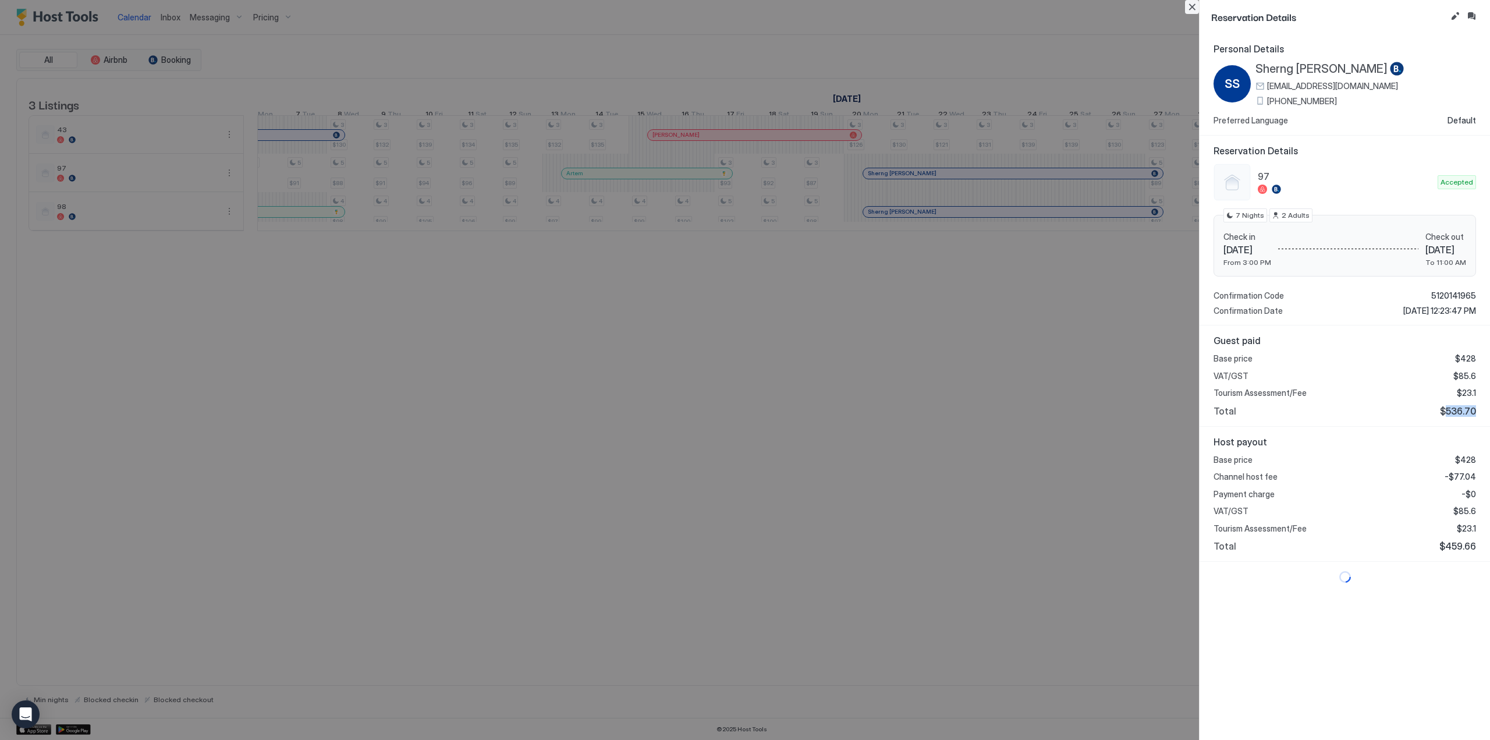
click at [1187, 6] on button "Close" at bounding box center [1192, 7] width 14 height 14
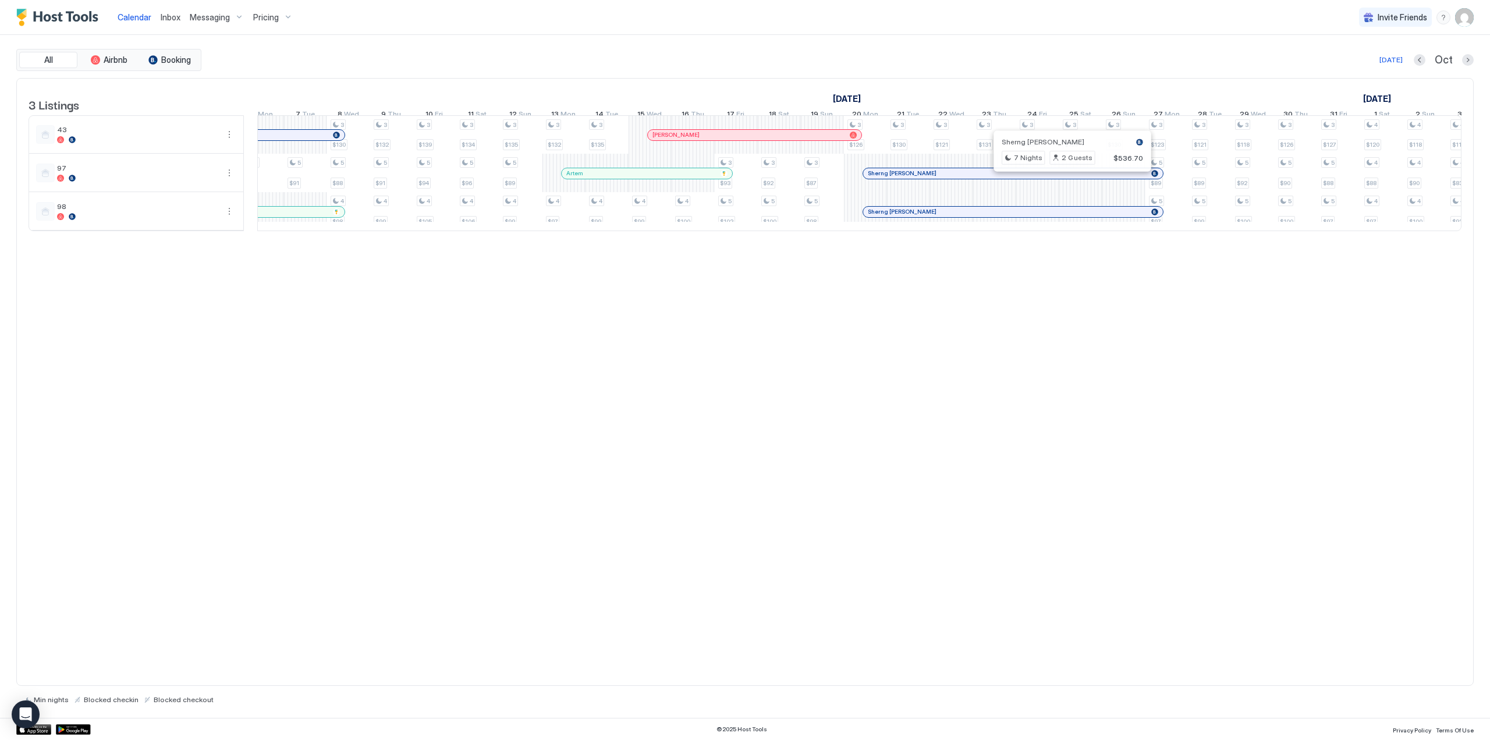
click at [1067, 178] on div at bounding box center [1066, 173] width 9 height 9
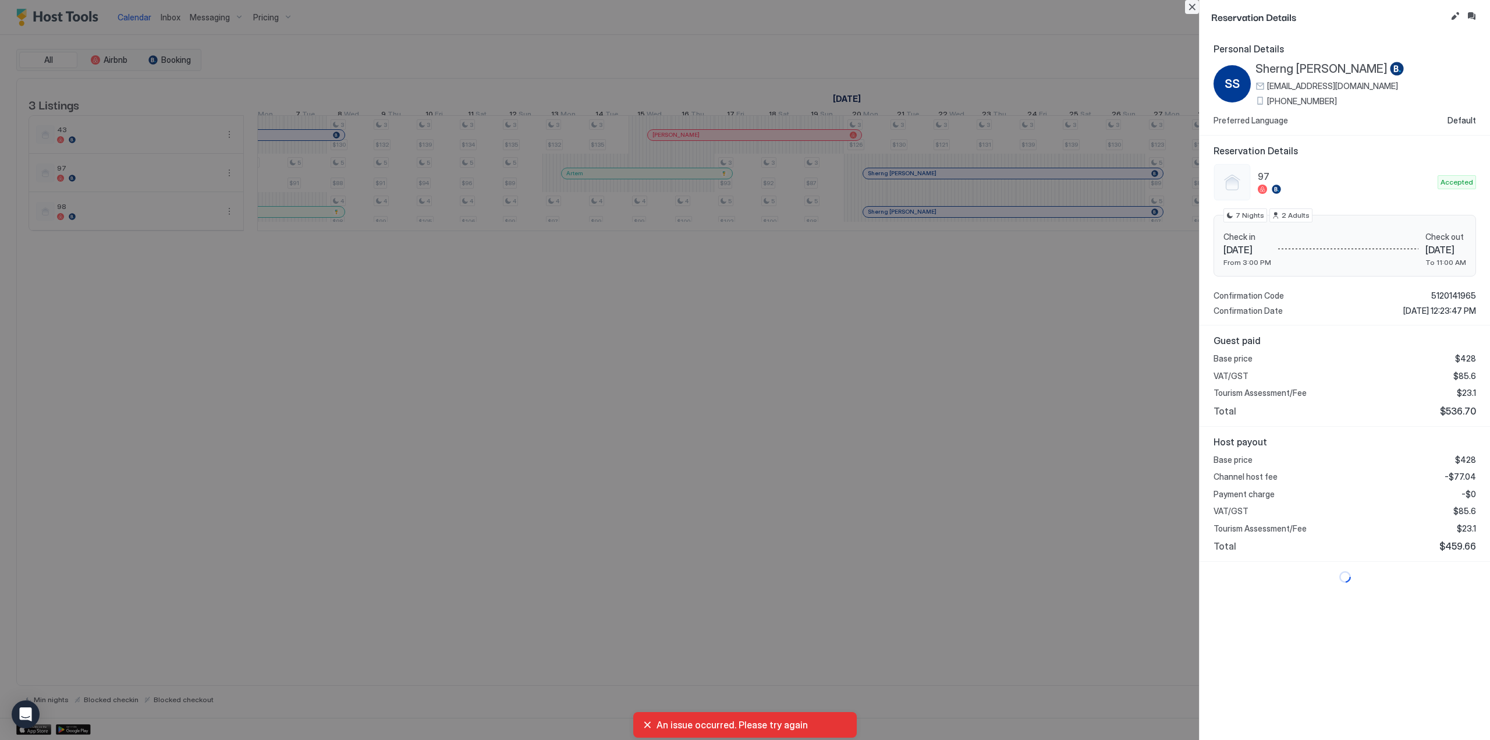
click at [1188, 8] on button "Close" at bounding box center [1192, 7] width 14 height 14
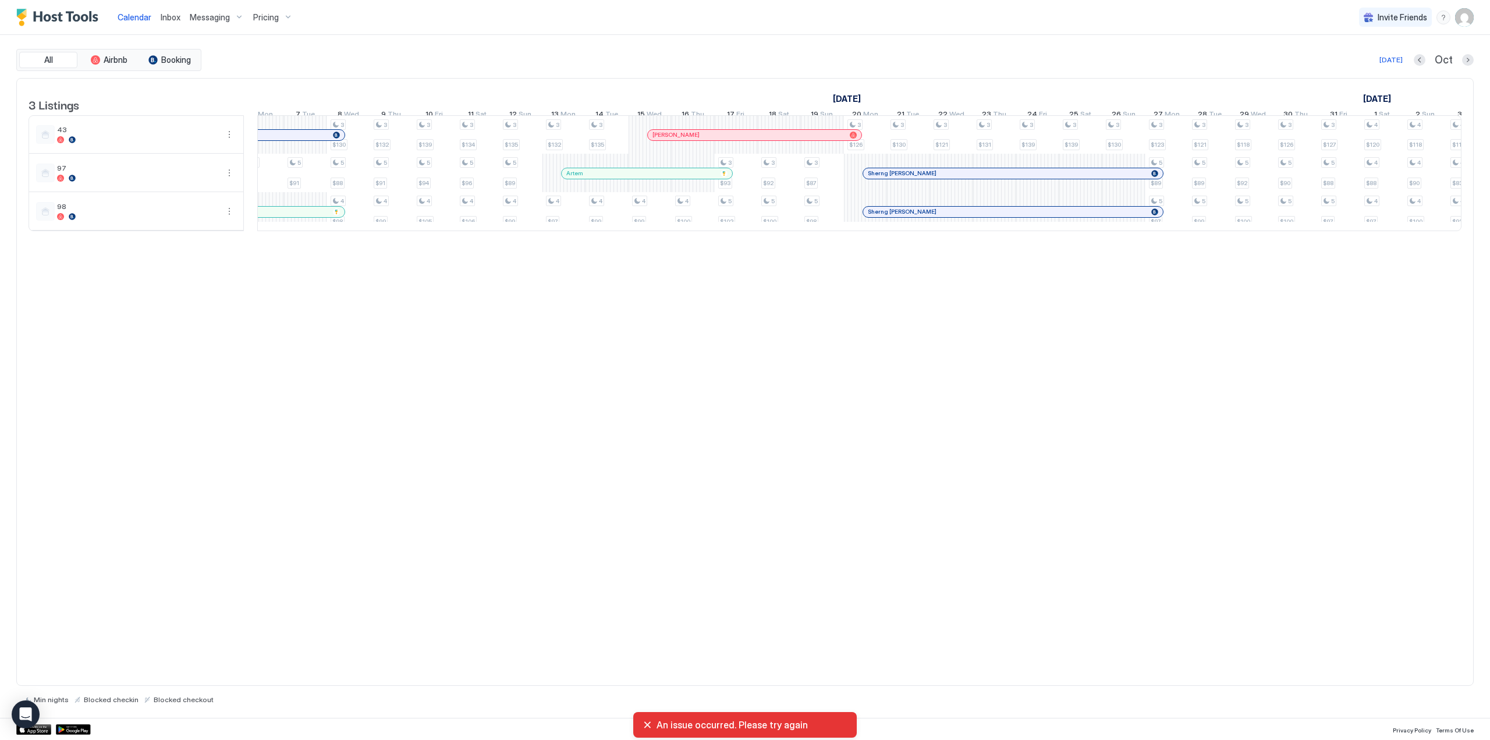
click at [1102, 217] on div "Sherng [PERSON_NAME]" at bounding box center [1013, 212] width 300 height 10
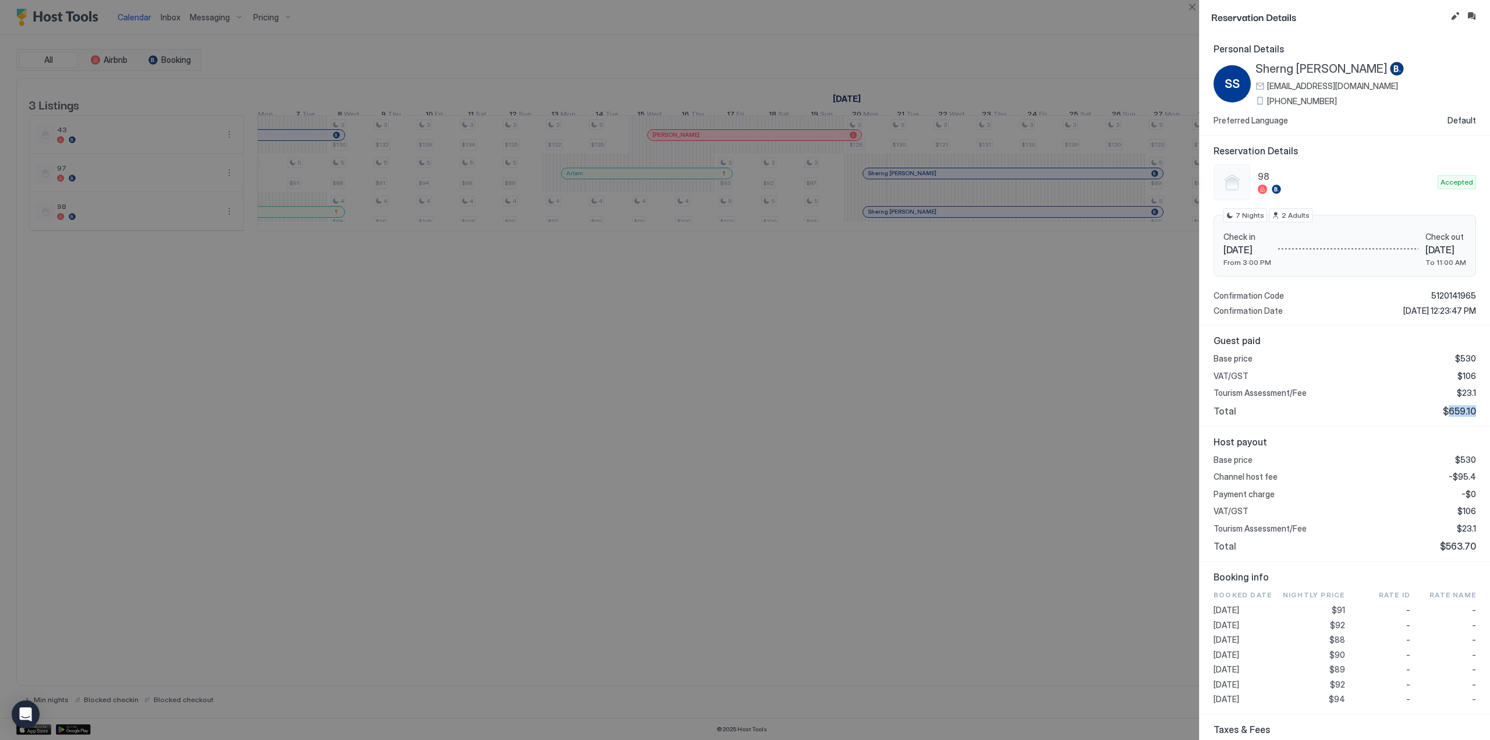
drag, startPoint x: 1439, startPoint y: 411, endPoint x: 1470, endPoint y: 417, distance: 30.8
click at [1470, 417] on div "Guest paid Base price $530 VAT/GST $106 Tourism Assessment/Fee $23.1 Total $659…" at bounding box center [1345, 375] width 290 height 101
copy span "659.10"
click at [1280, 69] on span "Sherng [PERSON_NAME]" at bounding box center [1322, 69] width 132 height 15
click at [1190, 10] on button "Close" at bounding box center [1192, 7] width 14 height 14
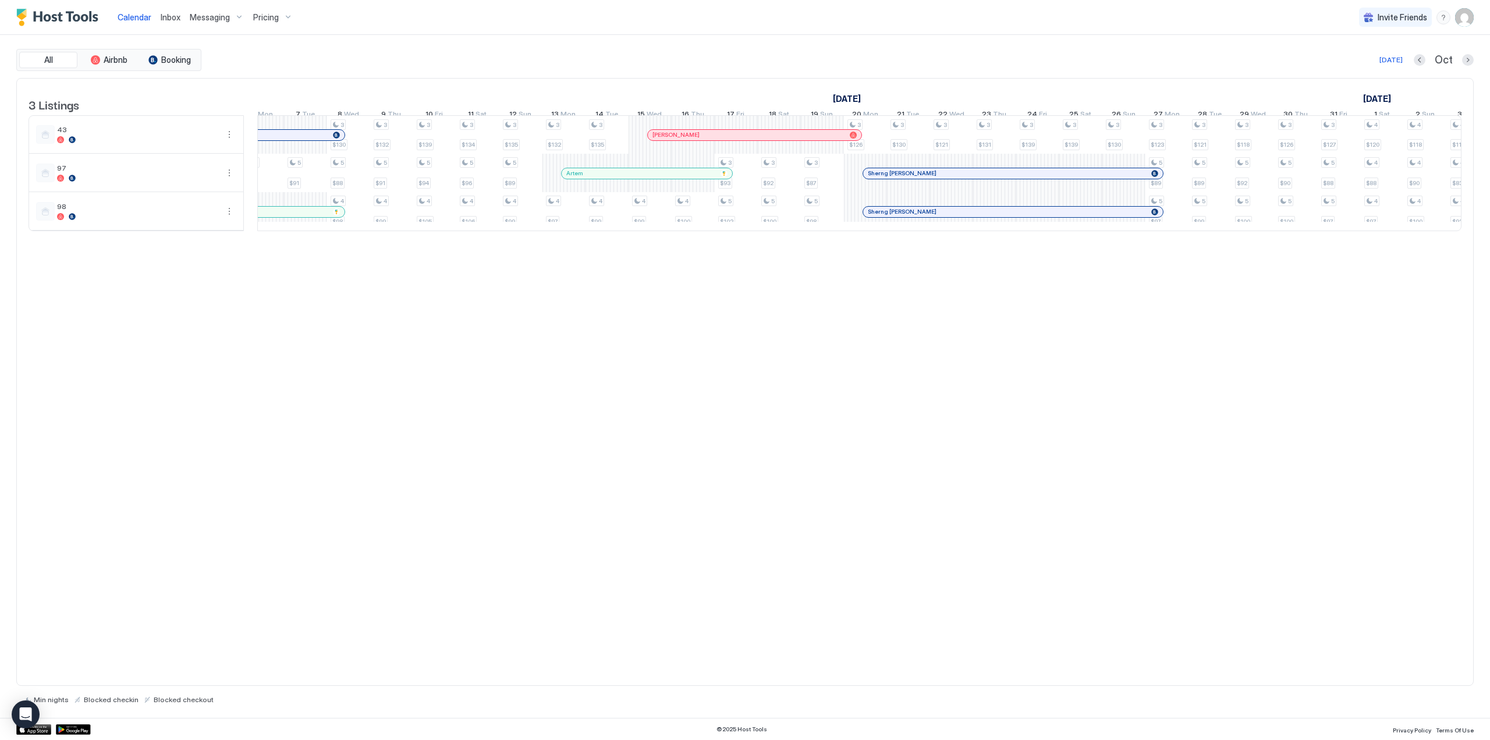
click at [1079, 177] on div "Sherng [PERSON_NAME]" at bounding box center [1013, 173] width 300 height 10
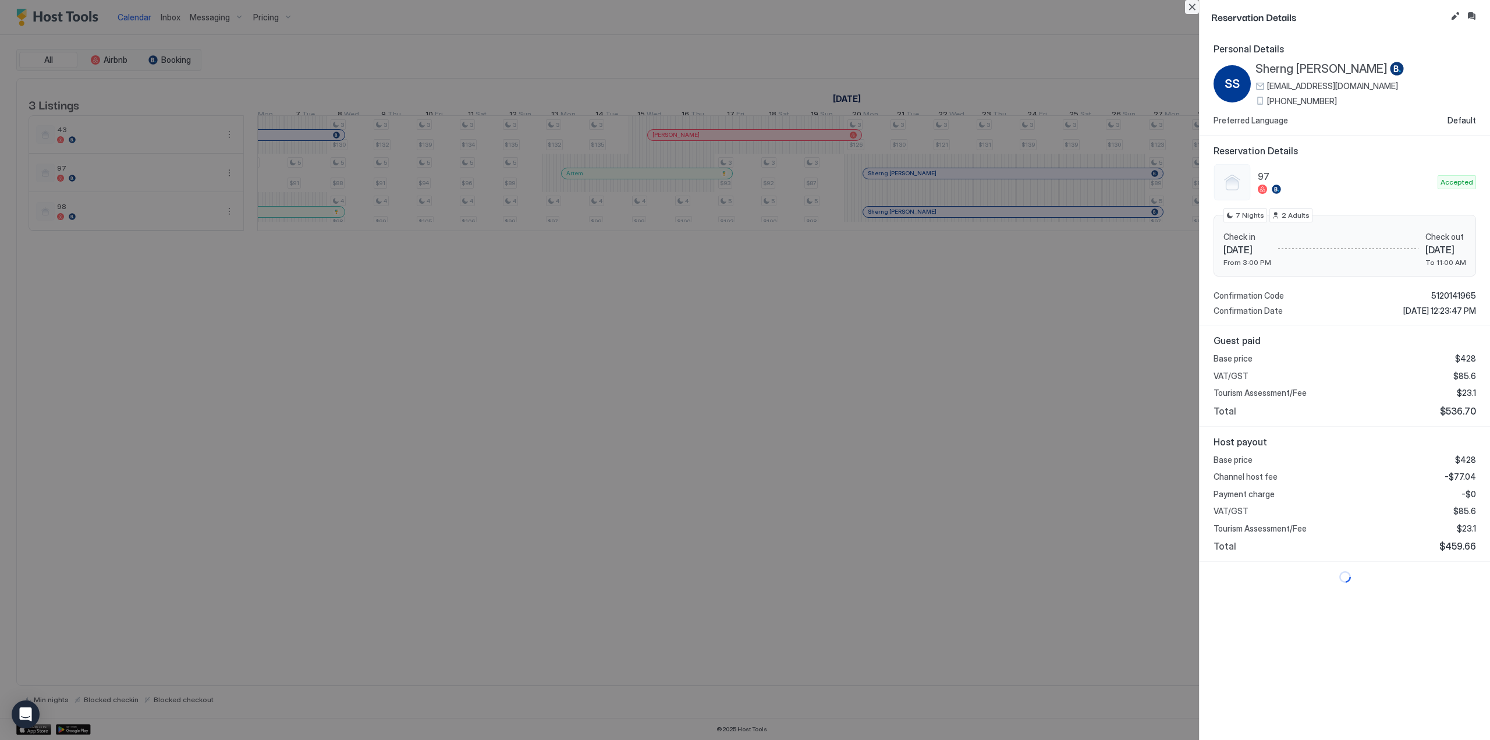
click at [1187, 6] on button "Close" at bounding box center [1192, 7] width 14 height 14
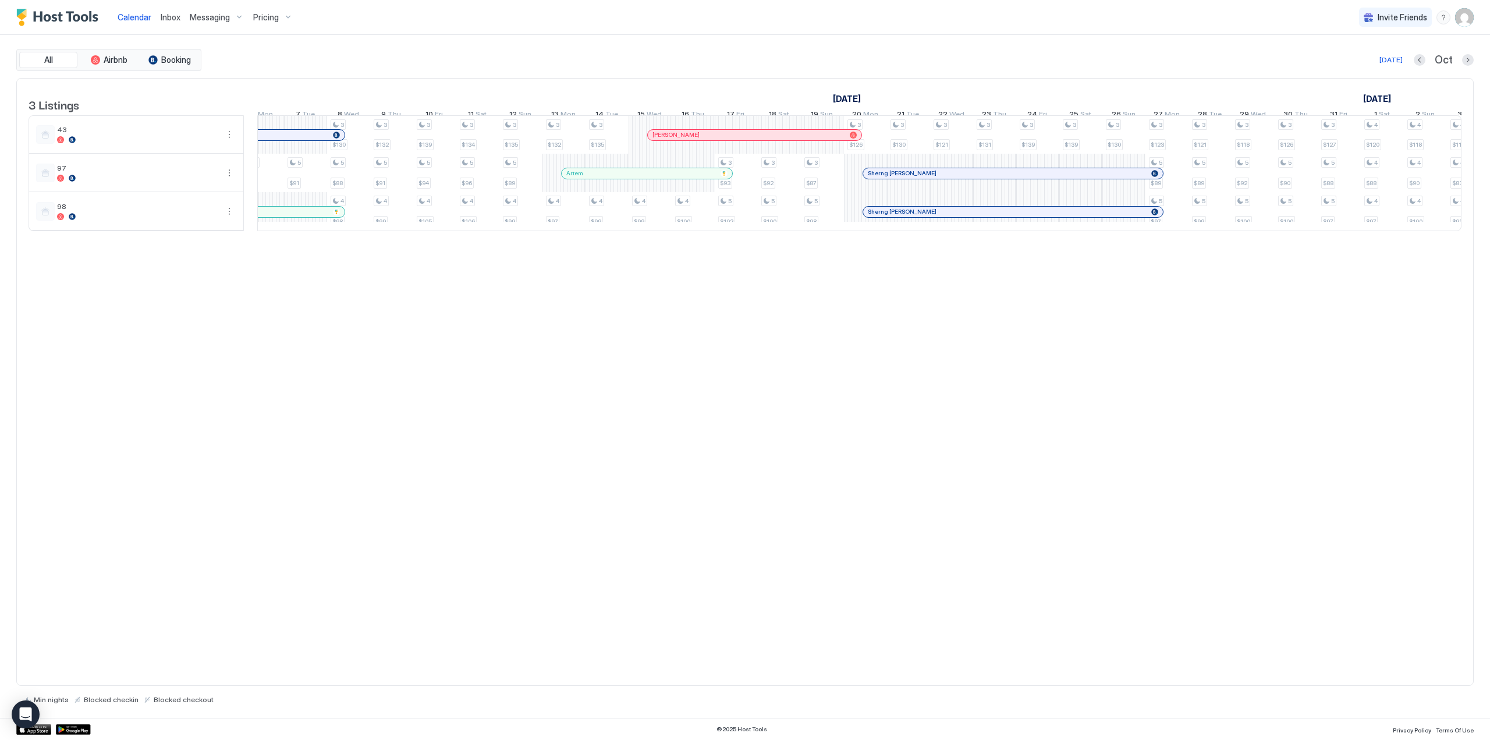
click at [1108, 217] on div at bounding box center [1110, 211] width 9 height 9
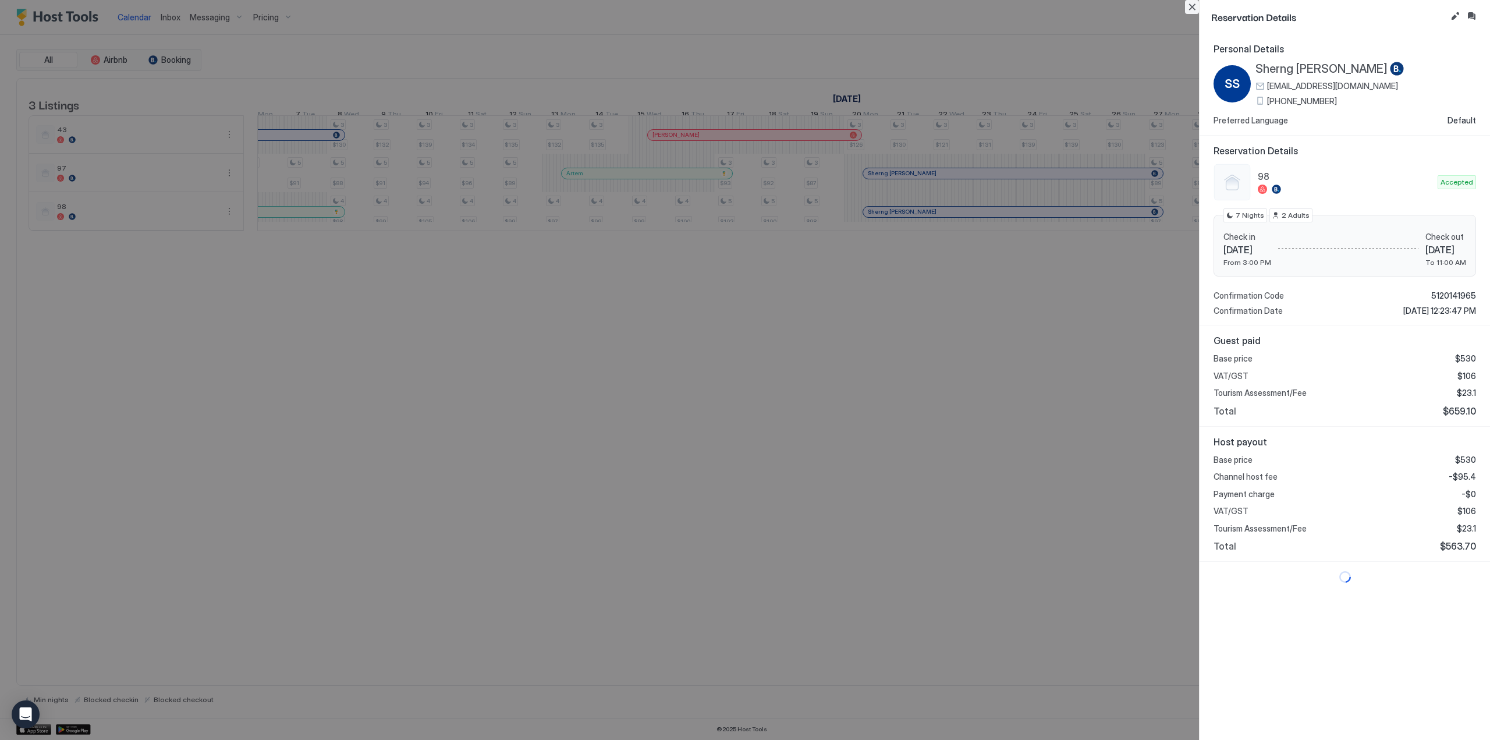
click at [1190, 7] on button "Close" at bounding box center [1192, 7] width 14 height 14
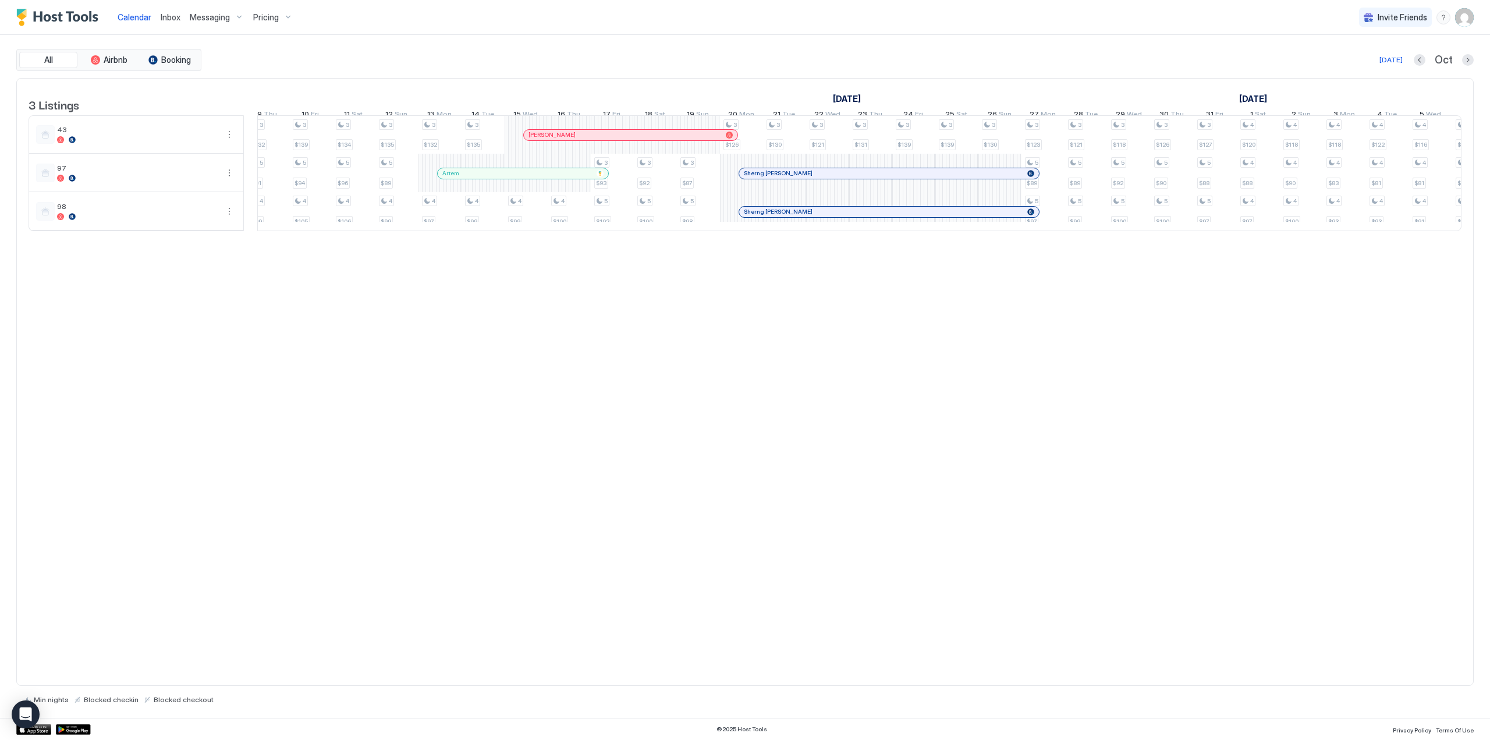
scroll to position [0, 756]
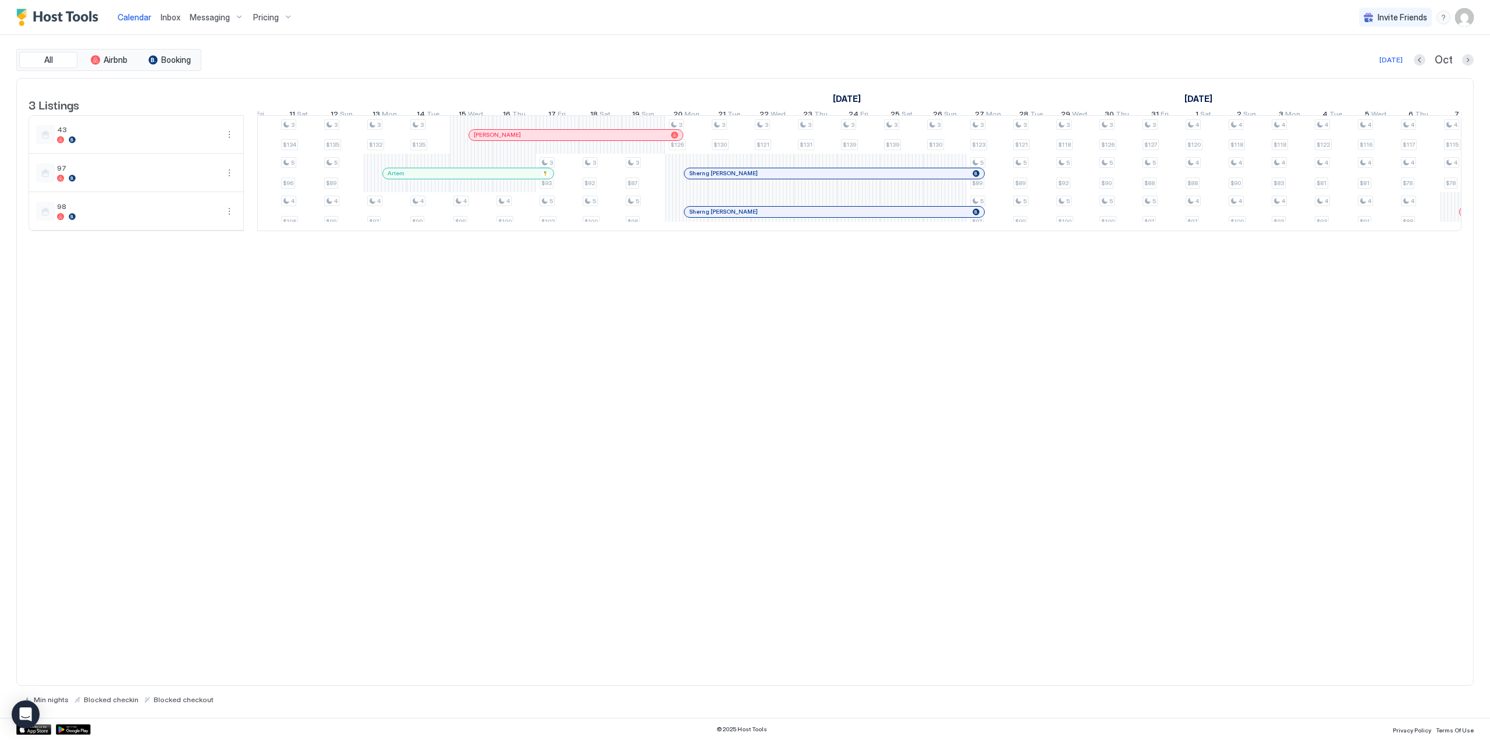
click at [1455, 243] on div "3 Listings [DATE] [DATE] [DATE] 23 Tue 24 Wed 25 Thu 26 Fri 27 Sat 28 Sun 29 Mo…" at bounding box center [745, 161] width 1456 height 165
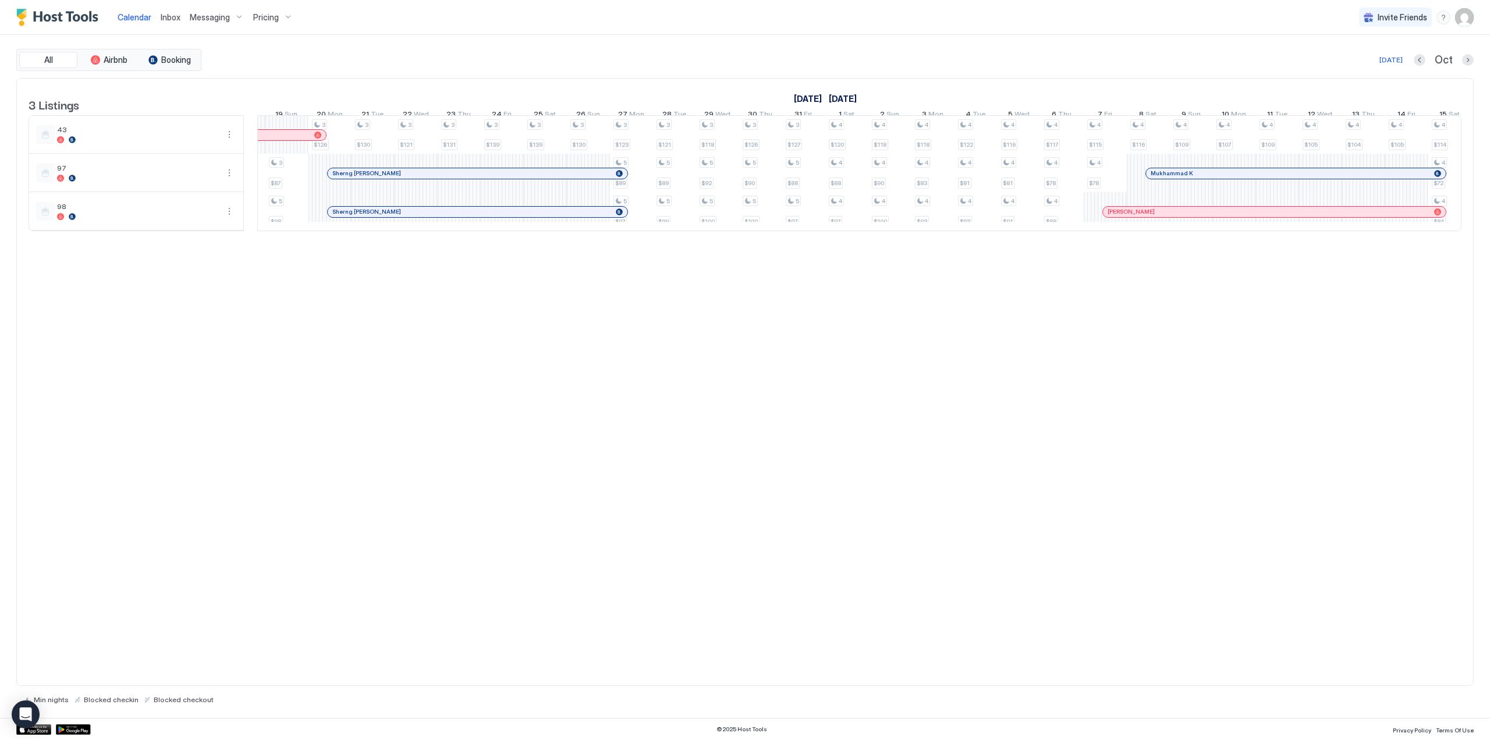
scroll to position [0, 1136]
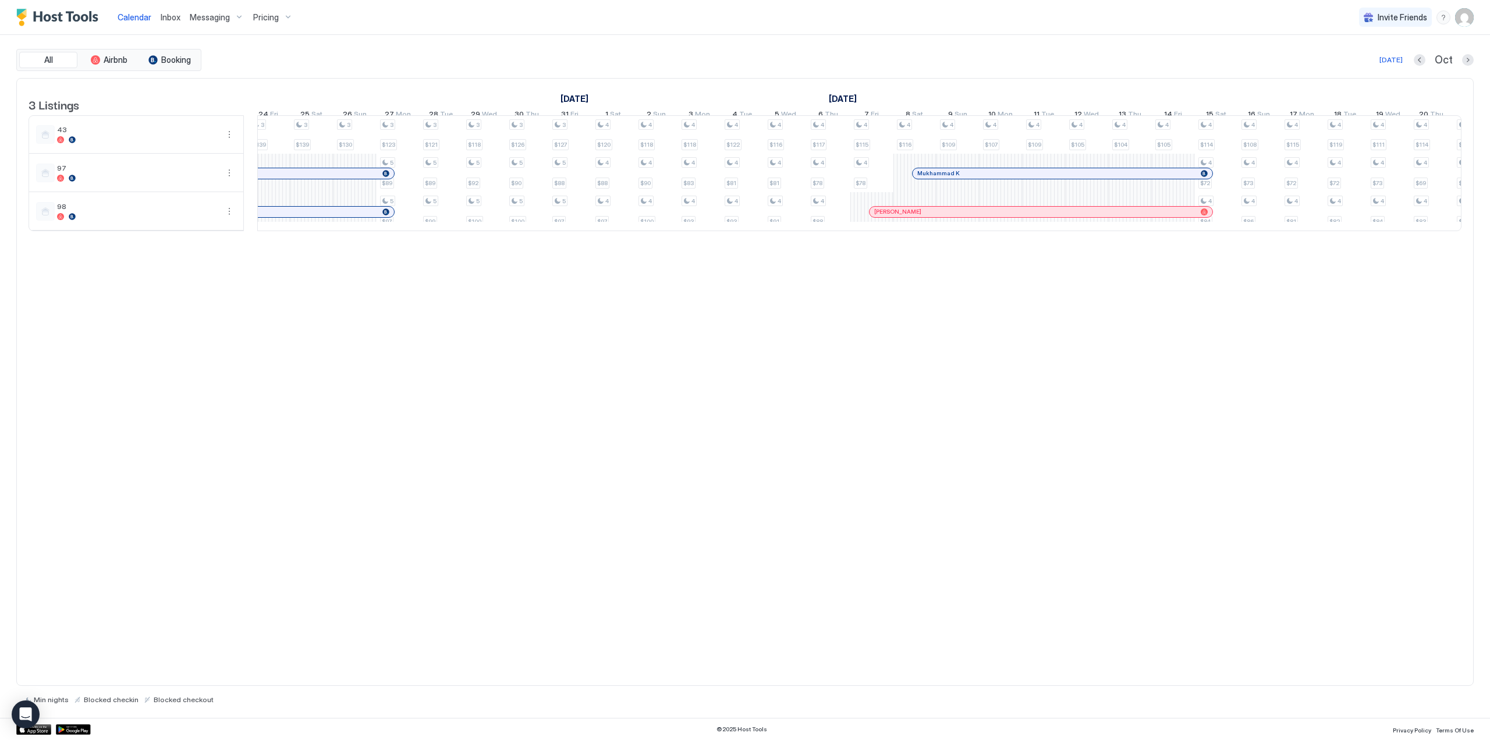
click at [921, 217] on div at bounding box center [921, 211] width 9 height 9
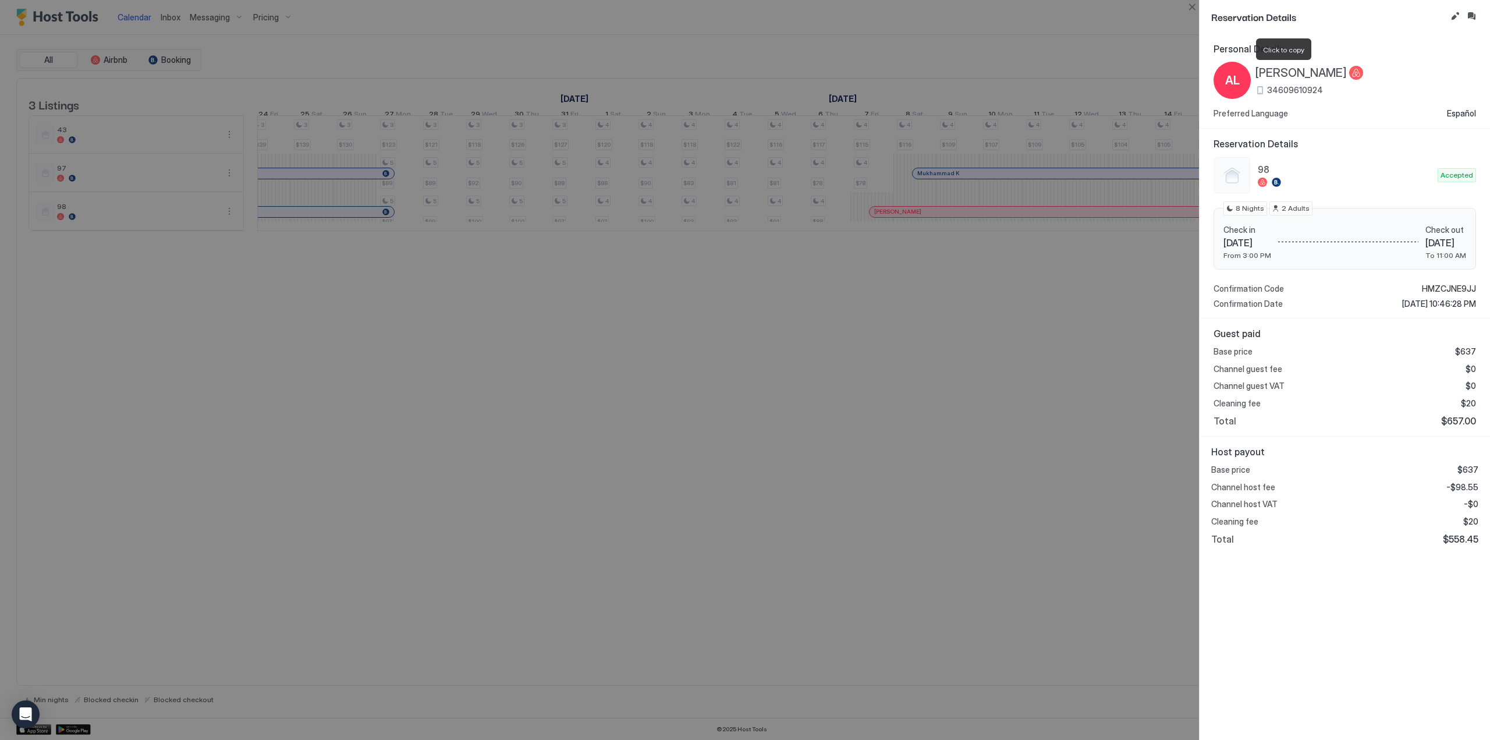
click at [1270, 72] on span "[PERSON_NAME]" at bounding box center [1301, 73] width 91 height 15
click at [1190, 10] on button "Close" at bounding box center [1192, 7] width 14 height 14
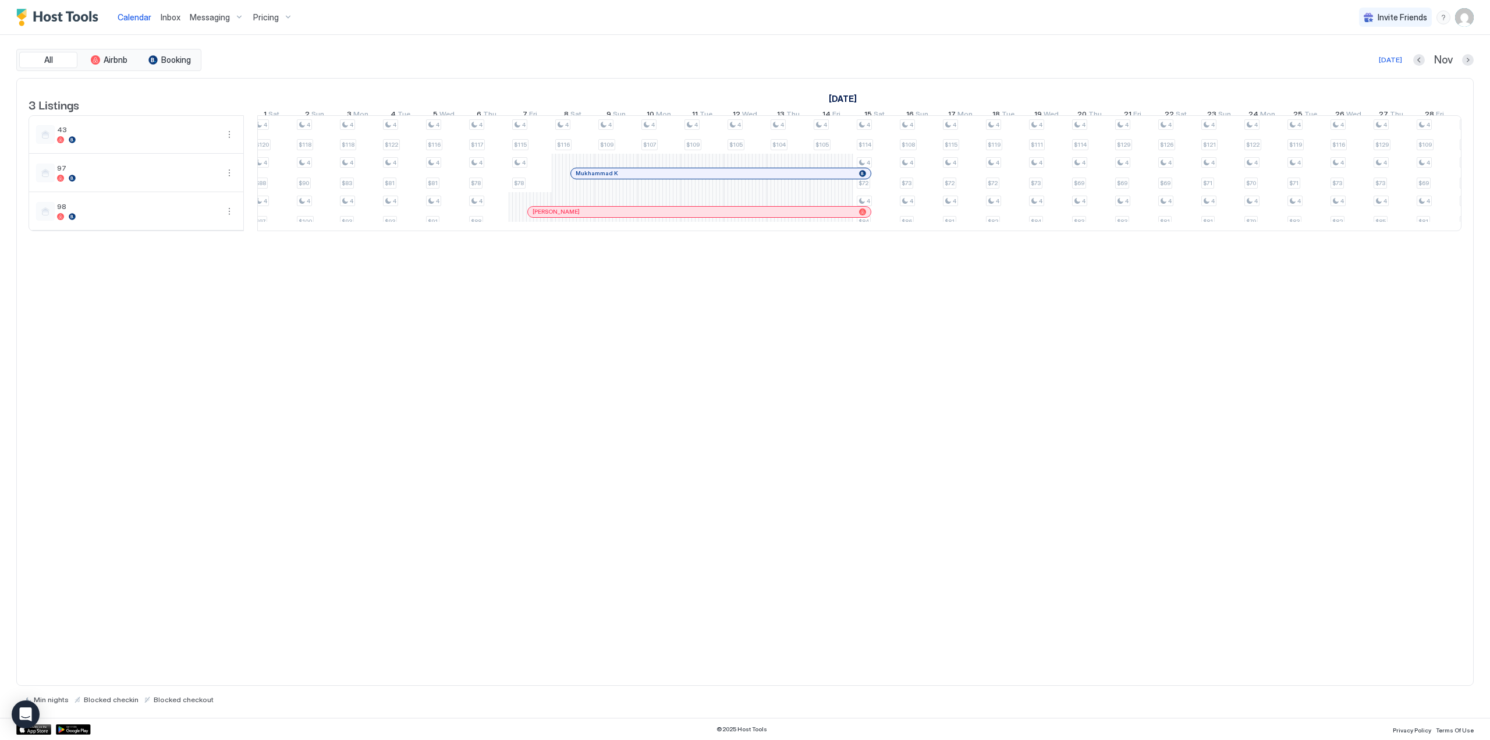
scroll to position [0, 845]
